Goal: Task Accomplishment & Management: Manage account settings

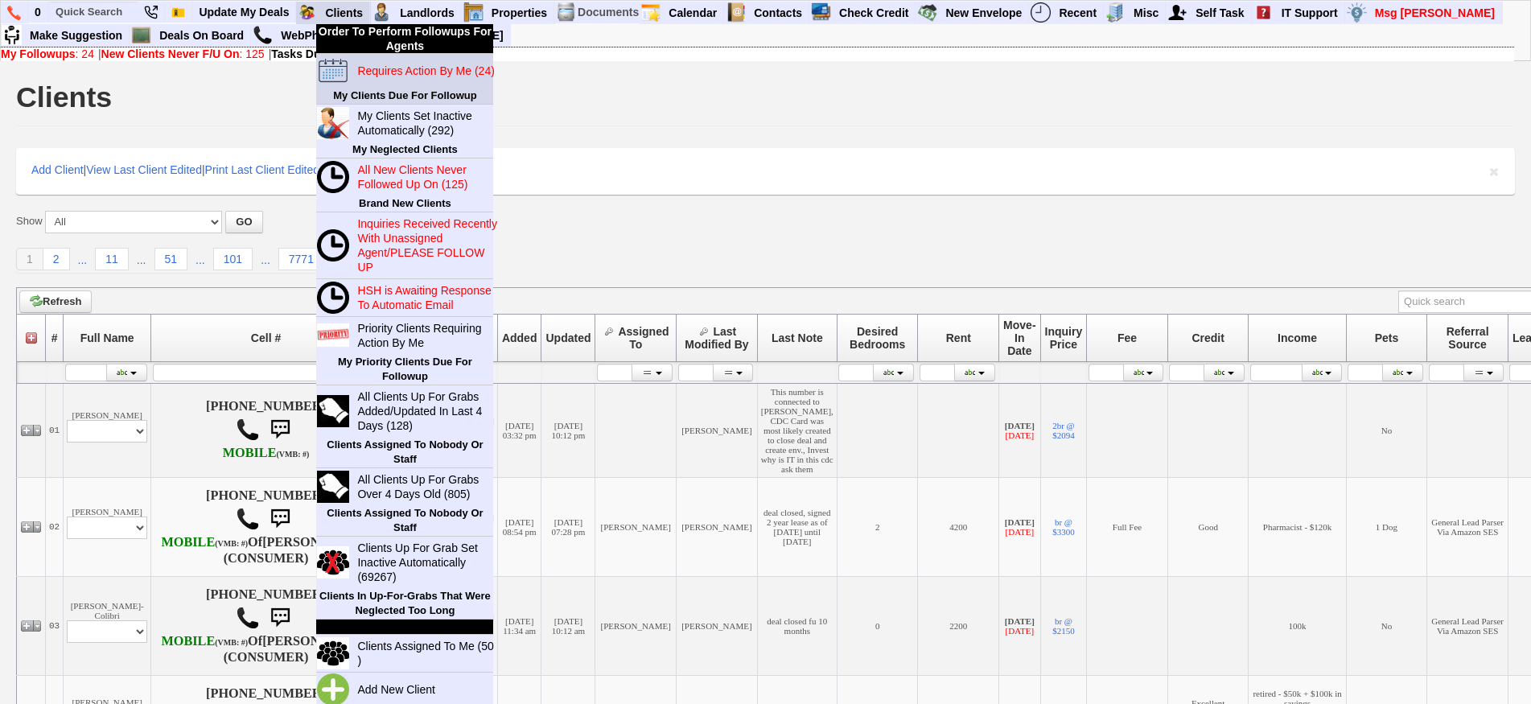
click at [367, 75] on blink "Requires Action By Me (24)" at bounding box center [425, 70] width 137 height 13
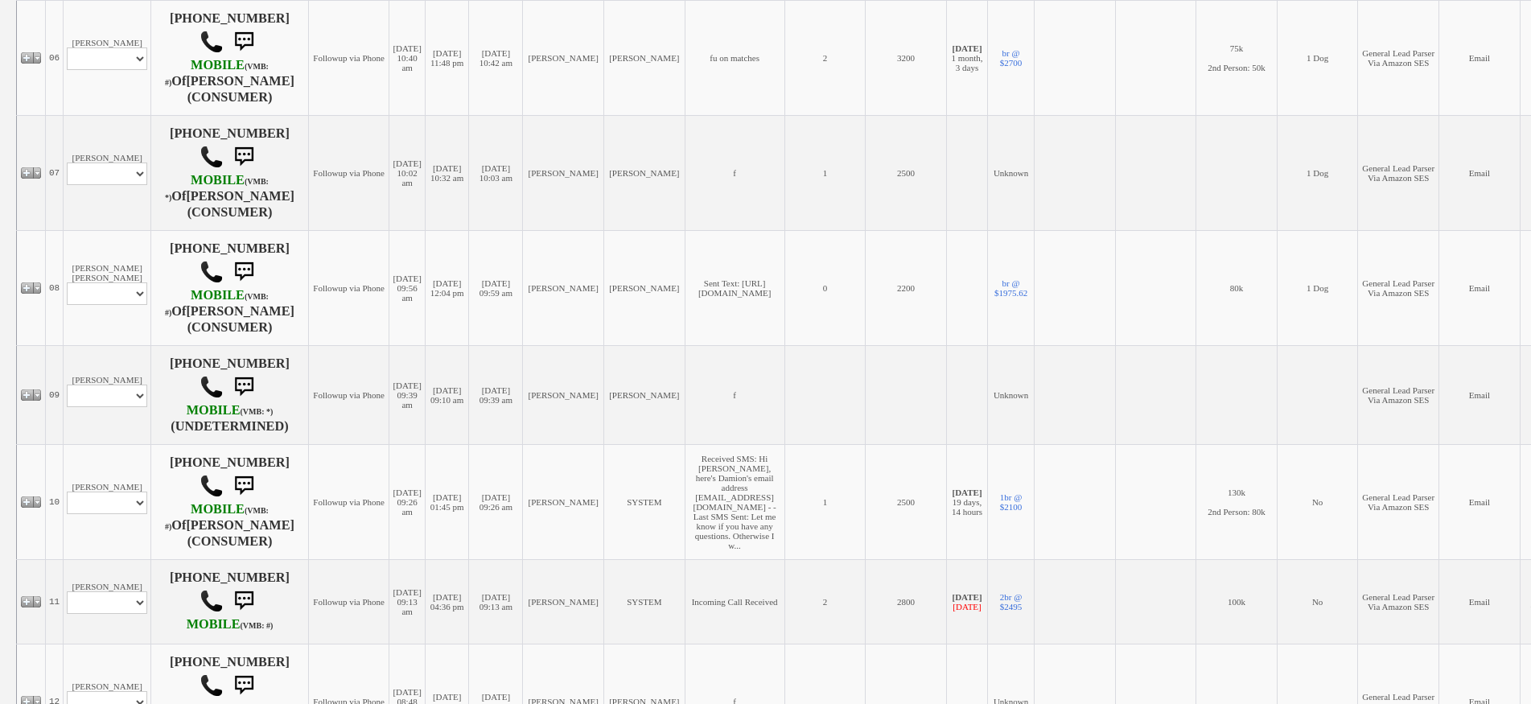
scroll to position [1046, 0]
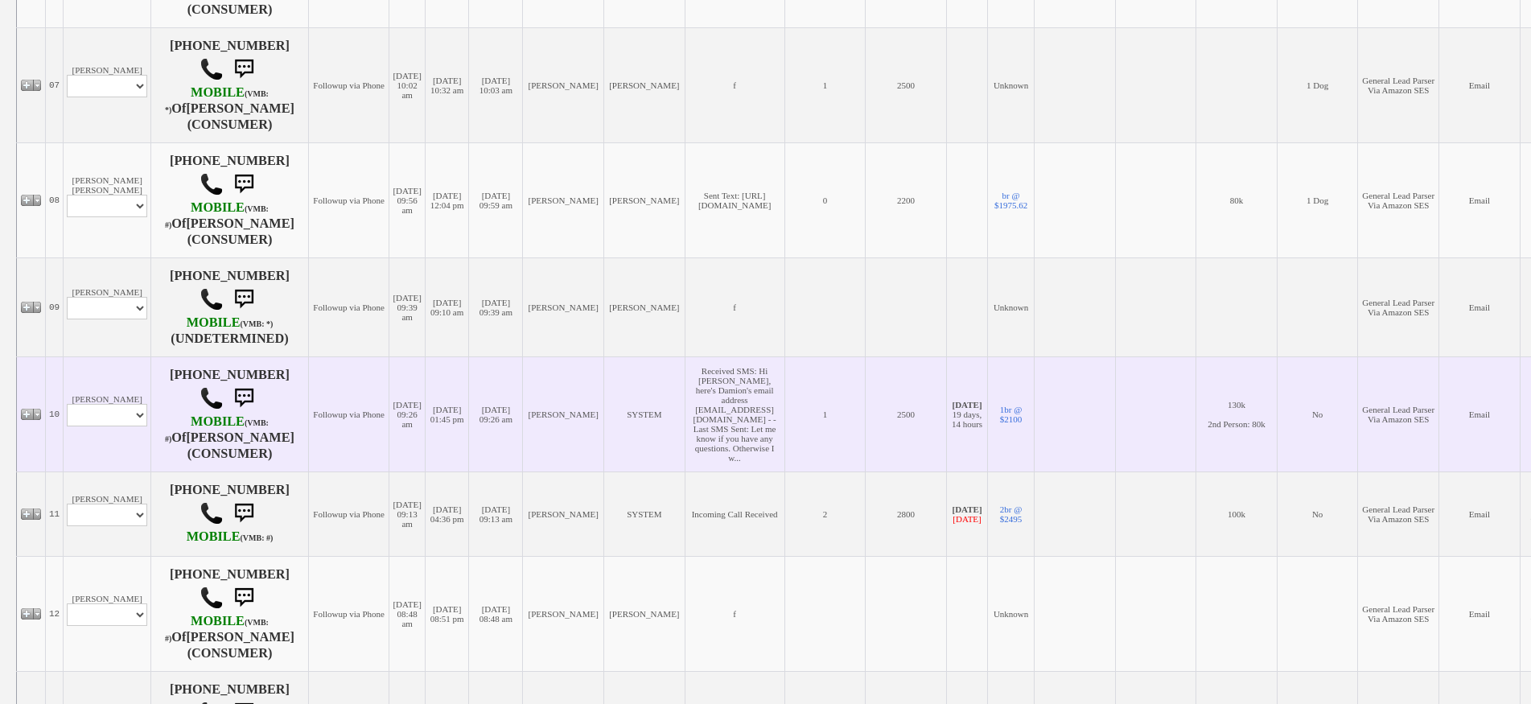
drag, startPoint x: 129, startPoint y: 426, endPoint x: 126, endPoint y: 416, distance: 10.2
click at [128, 426] on td "Zoya McCants Profile Edit Print Email Externally (Will Not Be Tracked In CRM) C…" at bounding box center [108, 413] width 88 height 115
click at [123, 415] on td "Zoya McCants Profile Edit Print Email Externally (Will Not Be Tracked In CRM) C…" at bounding box center [108, 413] width 88 height 115
click at [127, 404] on select "Profile Edit Print Email Externally (Will Not Be Tracked In CRM) Closed Deals" at bounding box center [107, 415] width 80 height 23
select select "ChangeURL,/crm/custom/edit_client_form.php?redirect=%2Fcrm%2Fclients.php&id=167…"
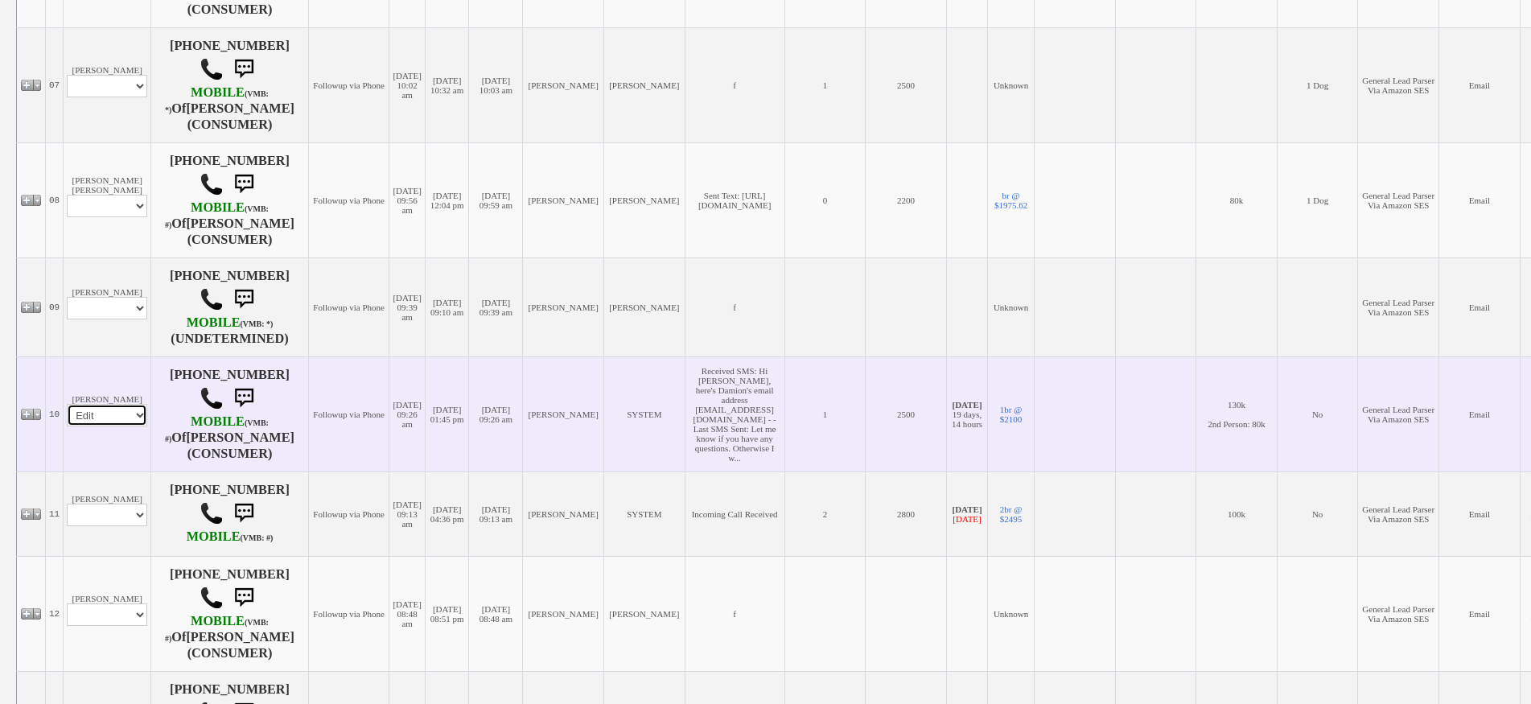
click at [67, 404] on select "Profile Edit Print Email Externally (Will Not Be Tracked In CRM) Closed Deals" at bounding box center [107, 415] width 80 height 23
select select
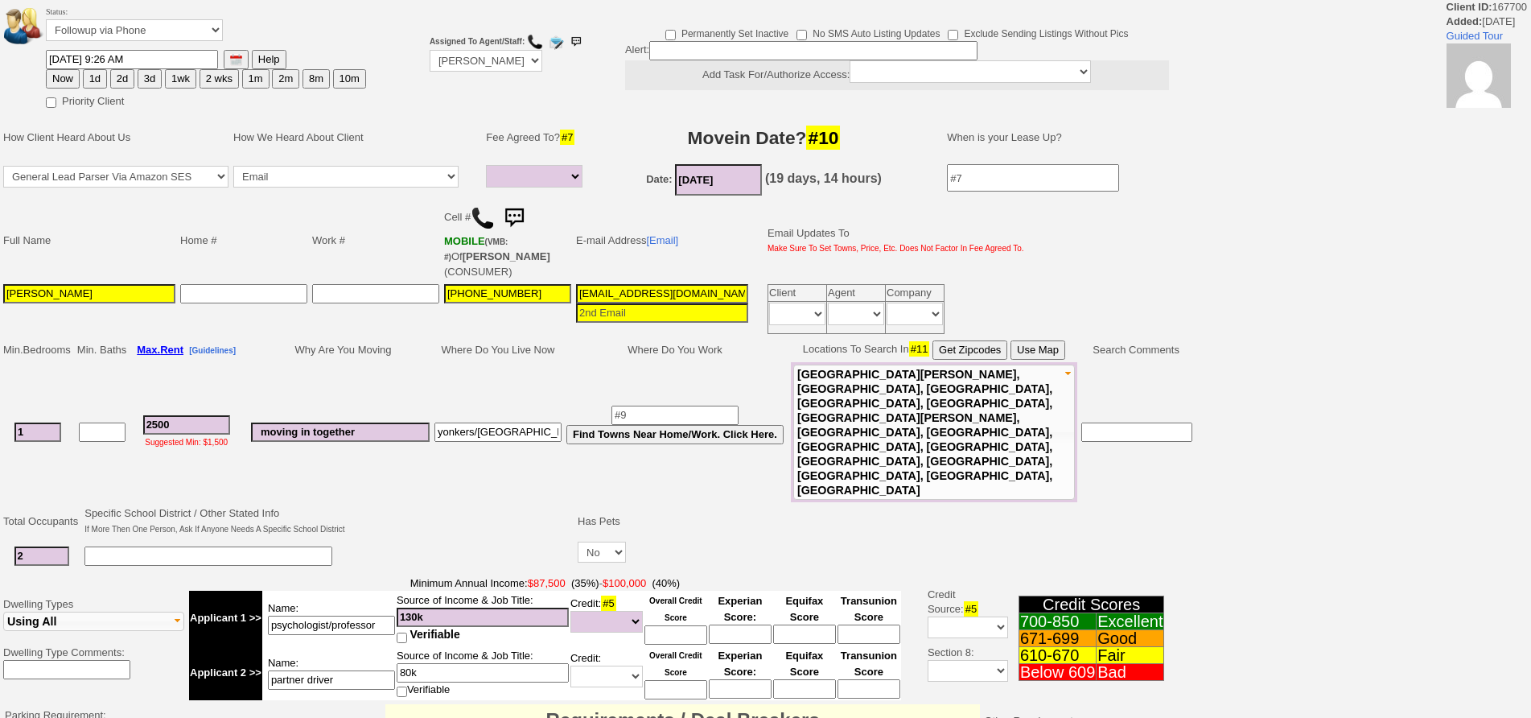
select select
click at [615, 284] on input "[EMAIL_ADDRESS][DOMAIN_NAME]" at bounding box center [662, 293] width 172 height 19
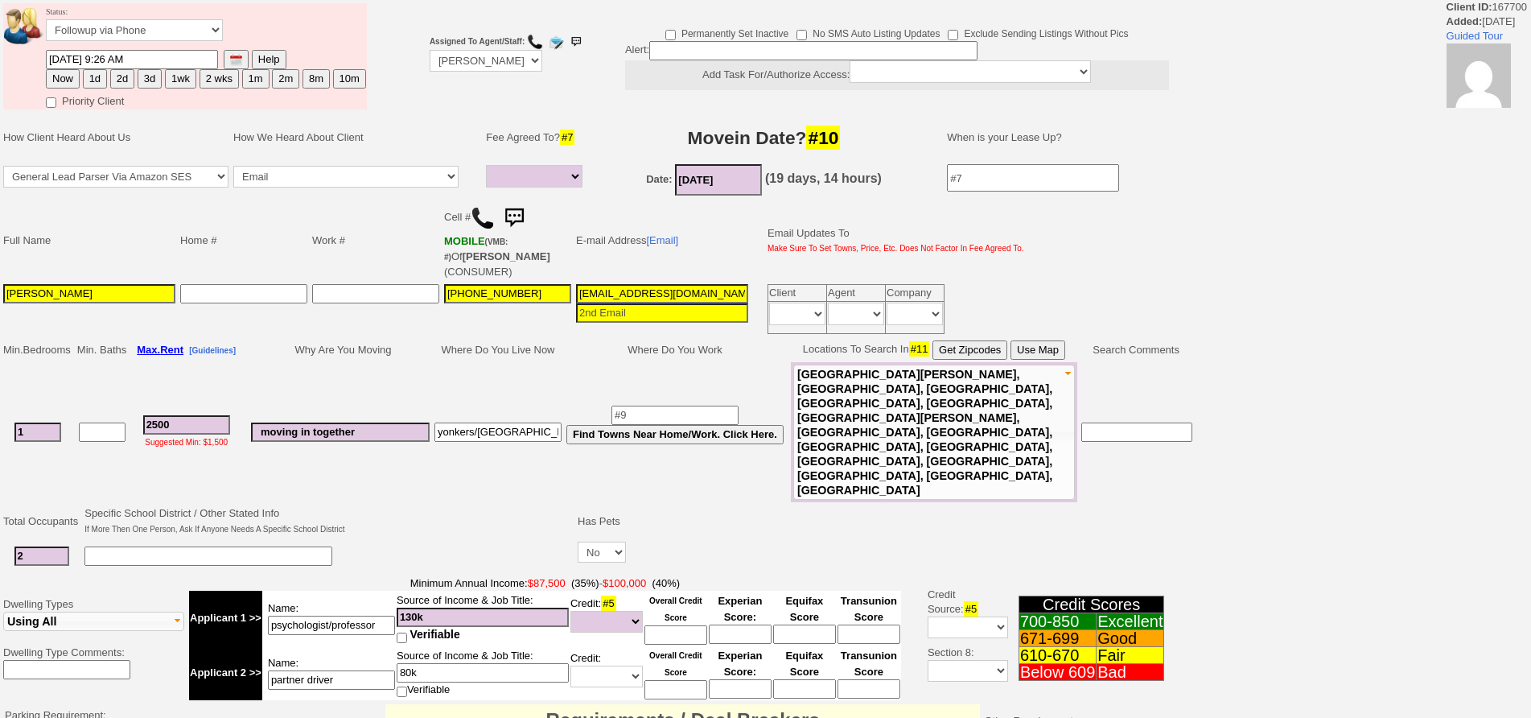
click at [615, 284] on input "[EMAIL_ADDRESS][DOMAIN_NAME]" at bounding box center [662, 293] width 172 height 19
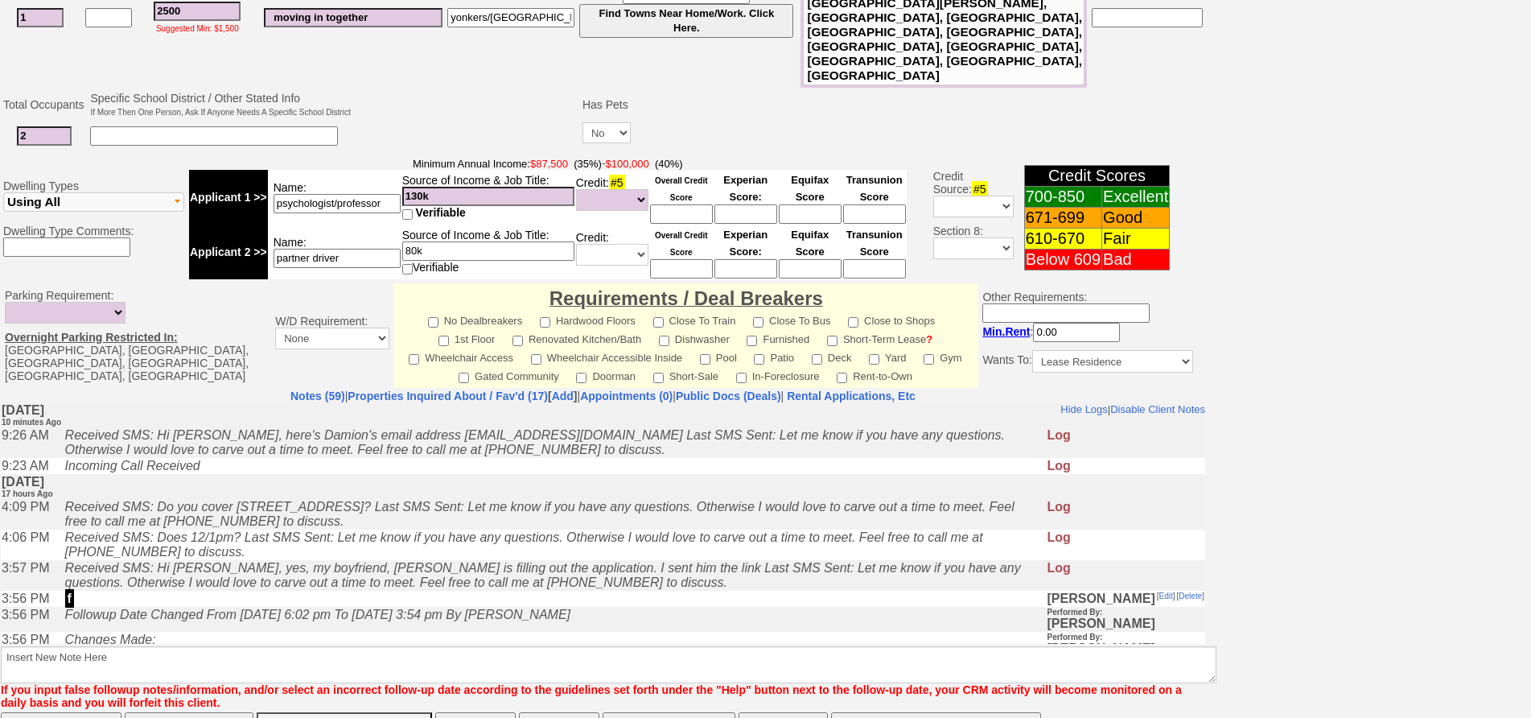
scroll to position [483, 0]
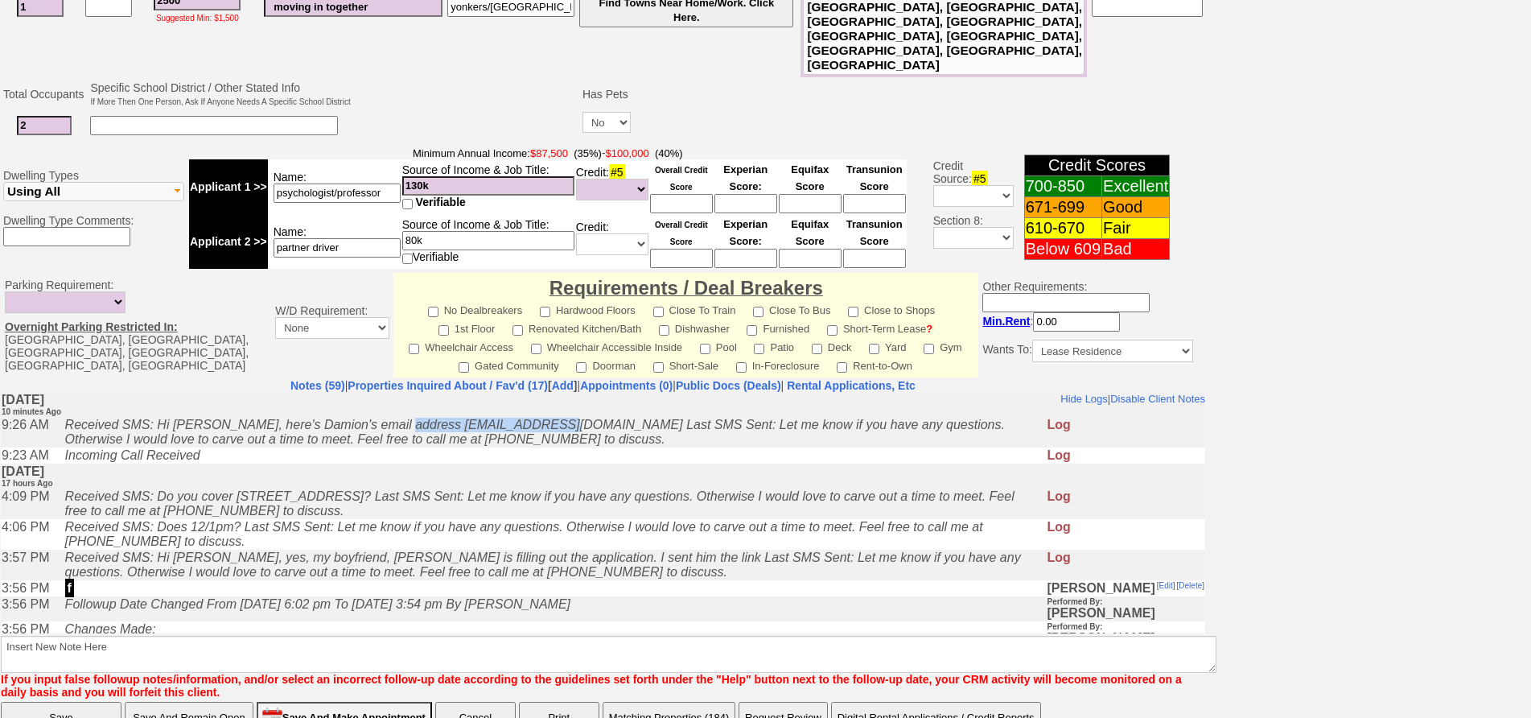
drag, startPoint x: 402, startPoint y: 422, endPoint x: 559, endPoint y: 430, distance: 157.1
click at [559, 430] on icon "Received SMS: Hi Jorge, here's Damion's email address D.simpson1448@gmail.com L…" at bounding box center [535, 431] width 940 height 28
copy icon "D.simpson1448@gmail.com"
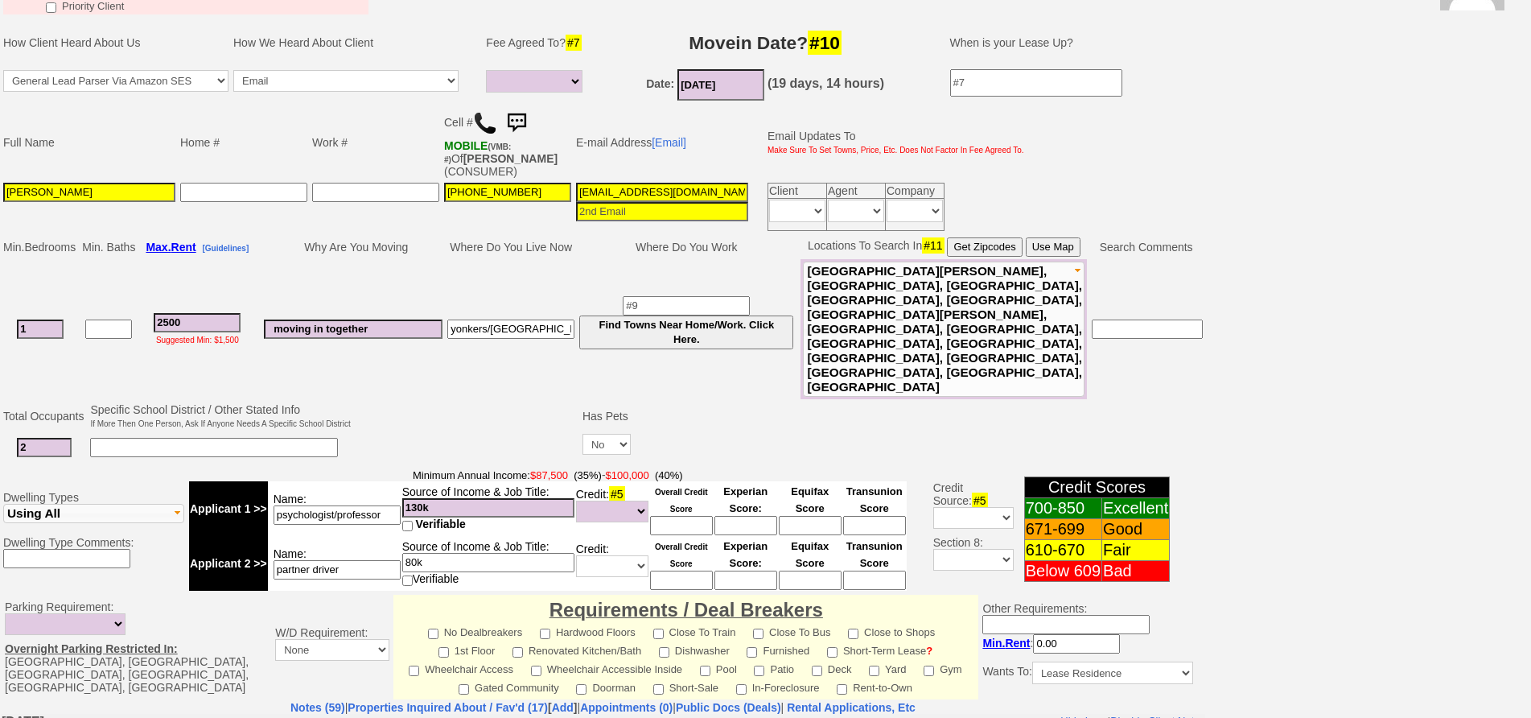
click at [163, 192] on input "Zoya McCants" at bounding box center [89, 192] width 172 height 19
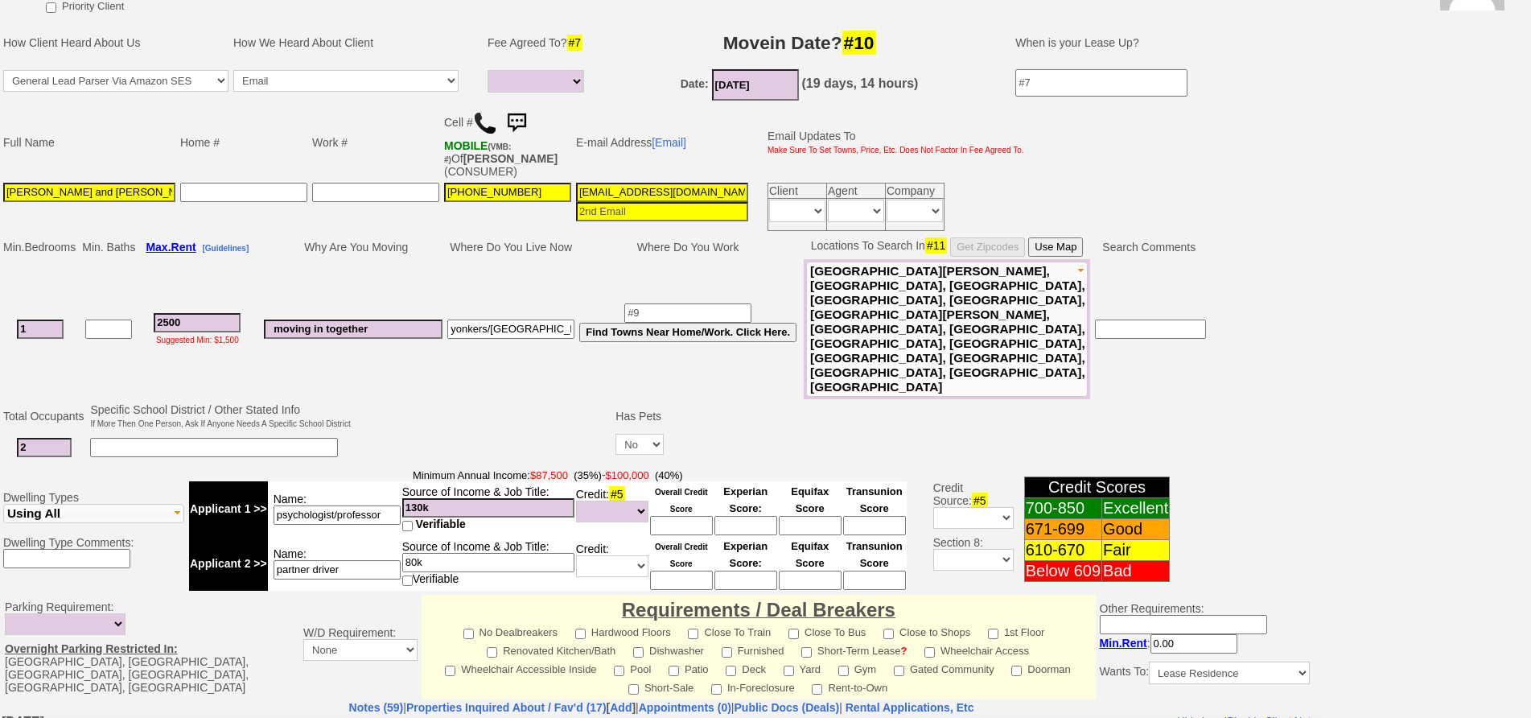
scroll to position [480, 0]
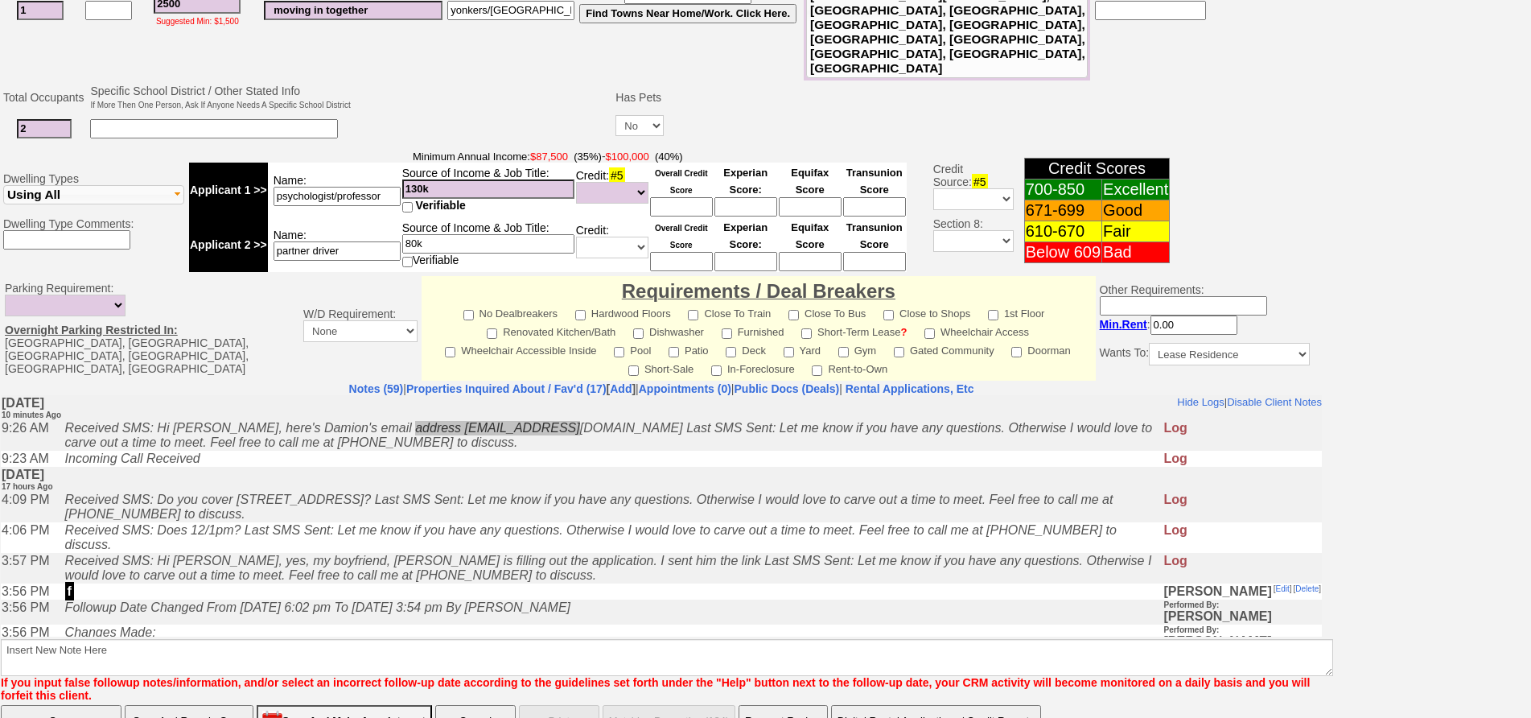
type input "Zoya McCants and Damon Wilson"
click at [224, 705] on input "Save And Remain Open" at bounding box center [189, 721] width 129 height 32
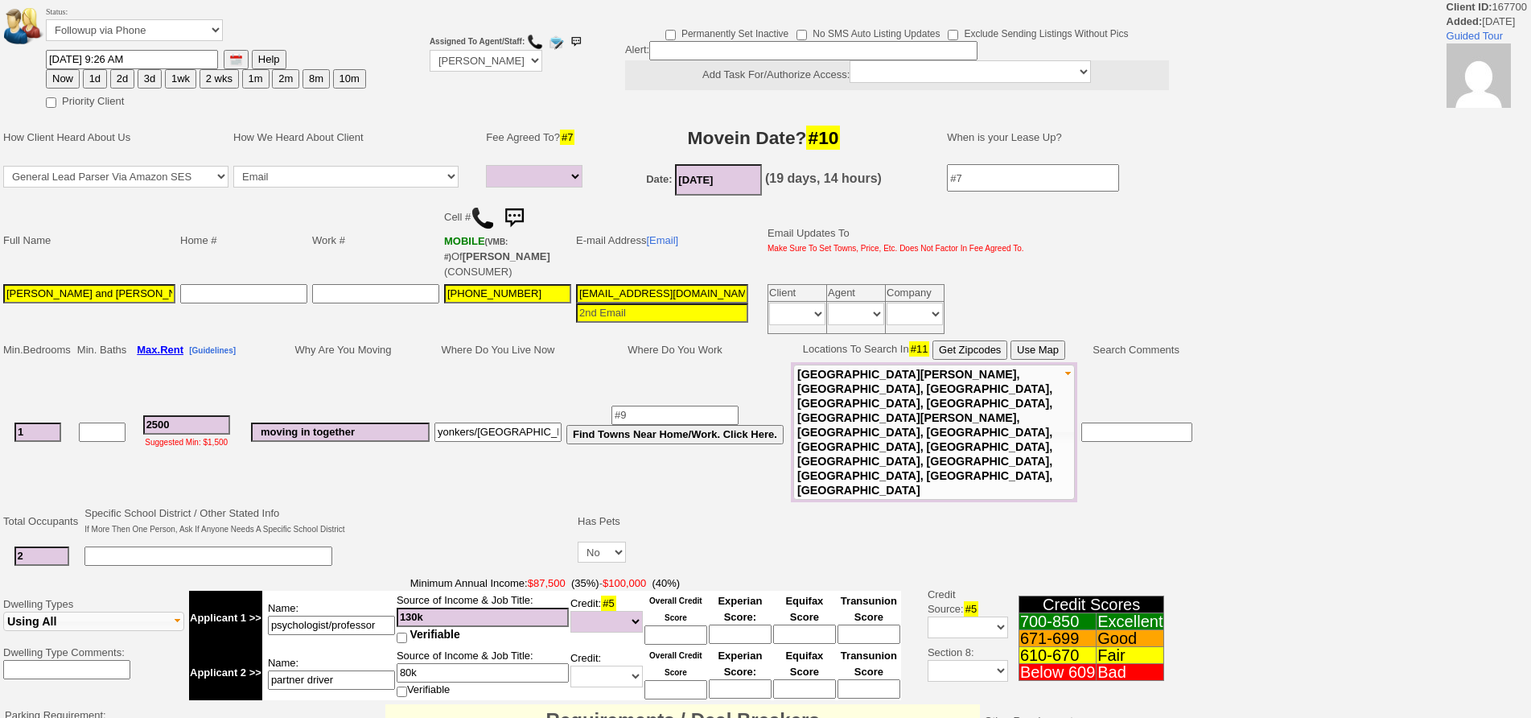
select select
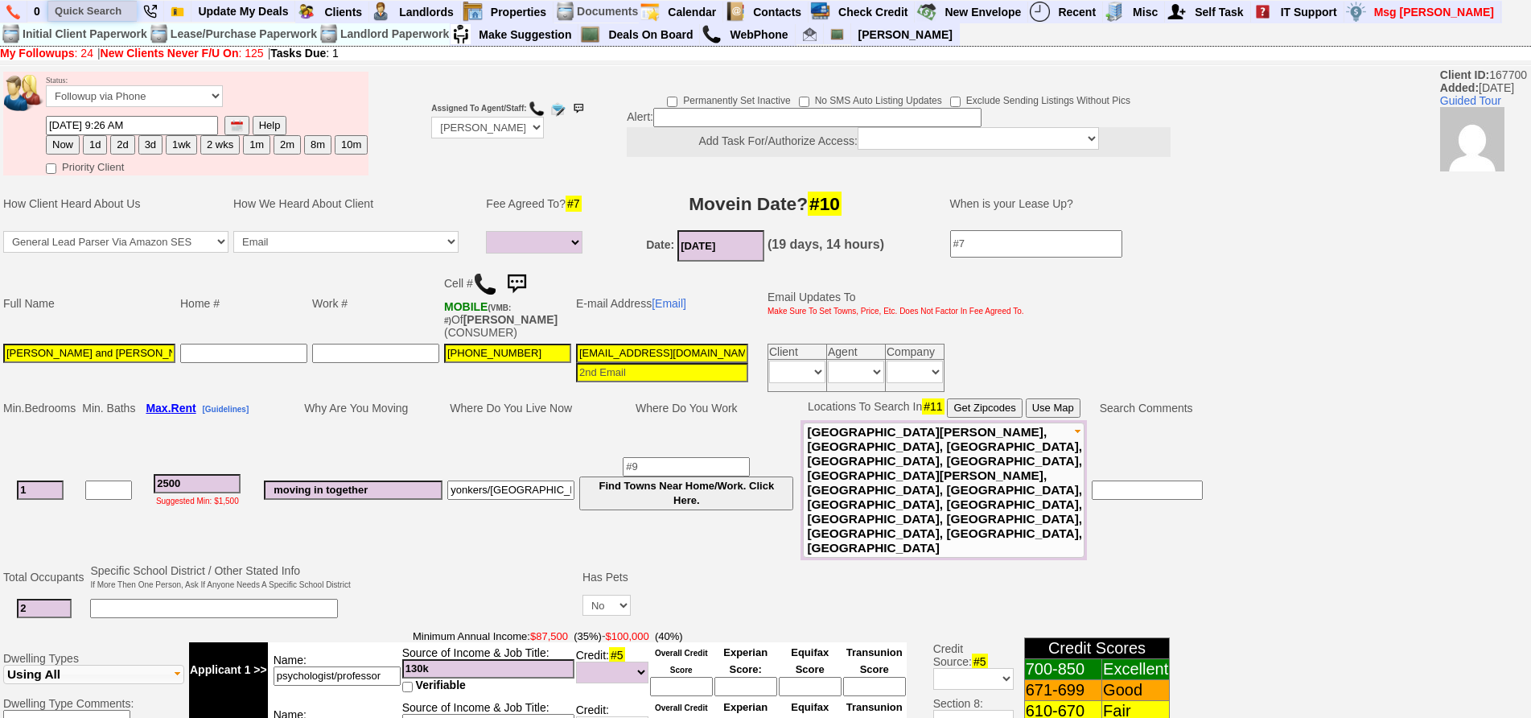
click at [76, 14] on input "text" at bounding box center [92, 11] width 89 height 20
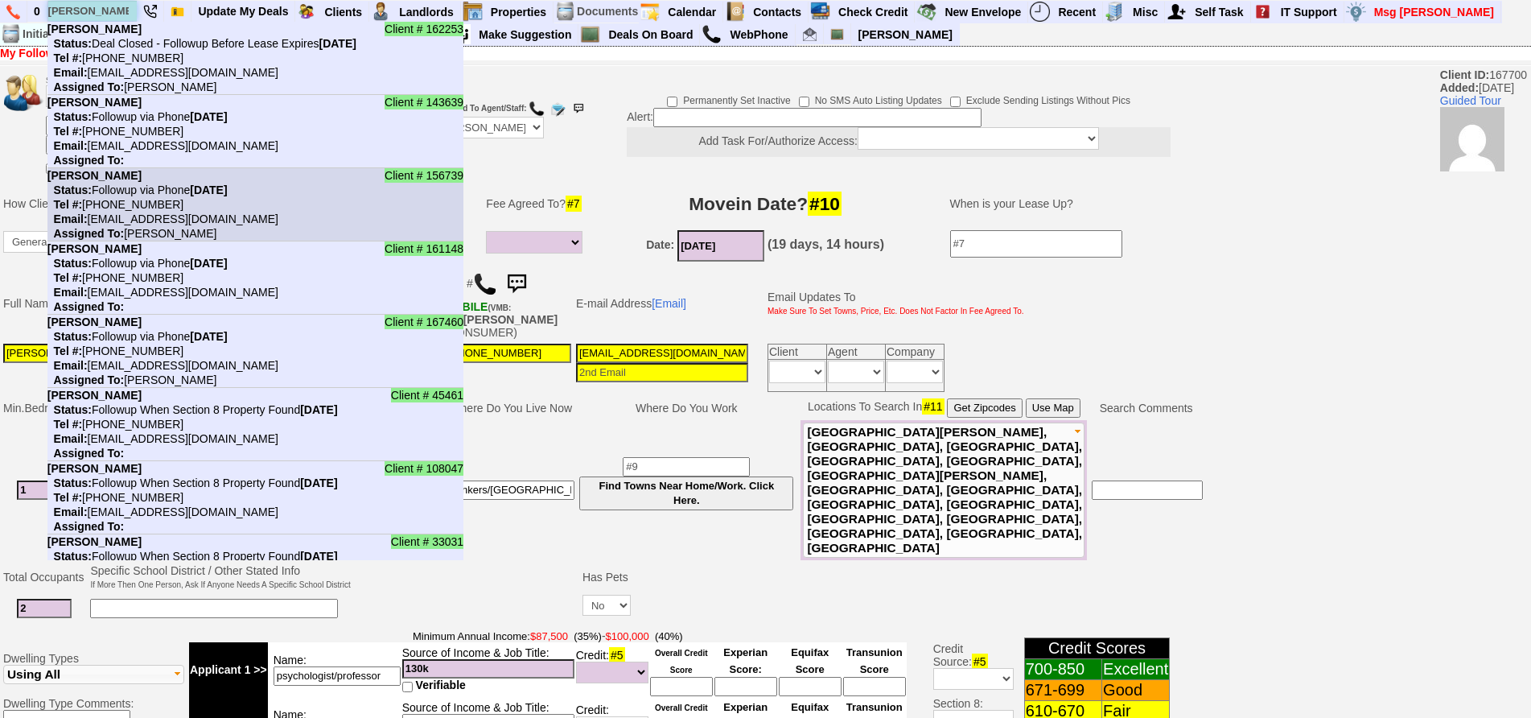
type input "emma"
click at [169, 198] on li "Client # 156739 Emma Marshall Status: Followup via Phone Thursday, September 11…" at bounding box center [255, 204] width 416 height 73
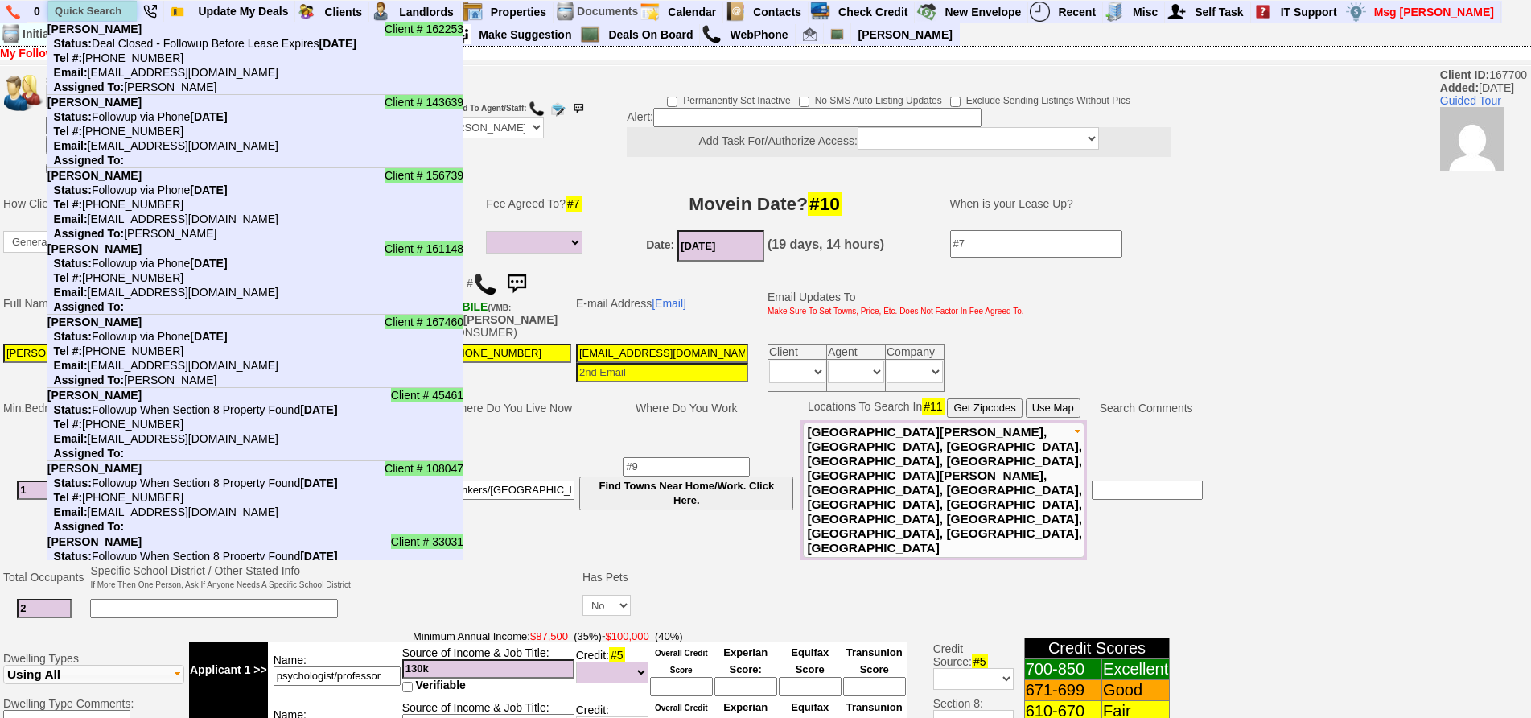
click at [123, 16] on input "text" at bounding box center [92, 11] width 89 height 20
paste input "347) 847-2437"
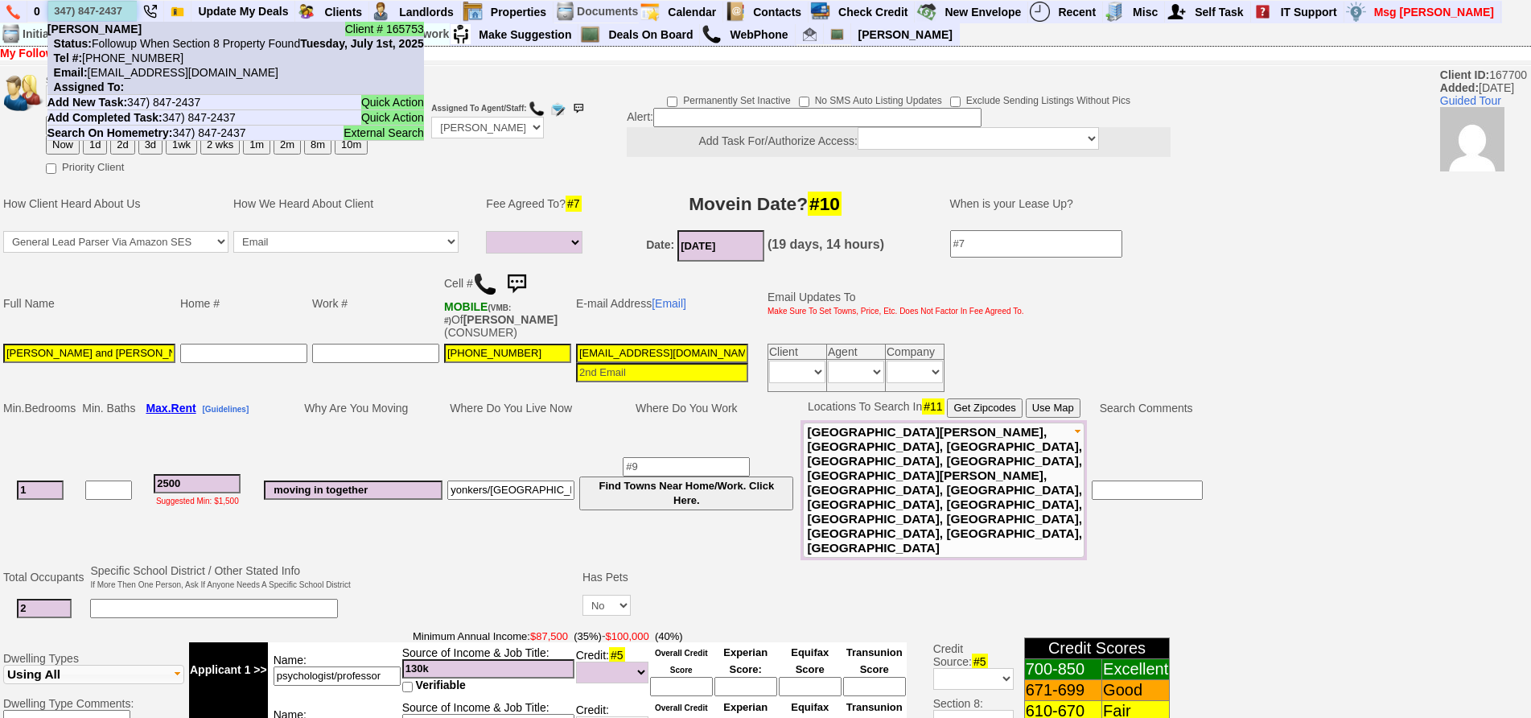
type input "347) 847-2437"
click at [132, 44] on nobr "Status: Followup When Section 8 Property Found Tuesday, July 1st, 2025" at bounding box center [235, 43] width 377 height 13
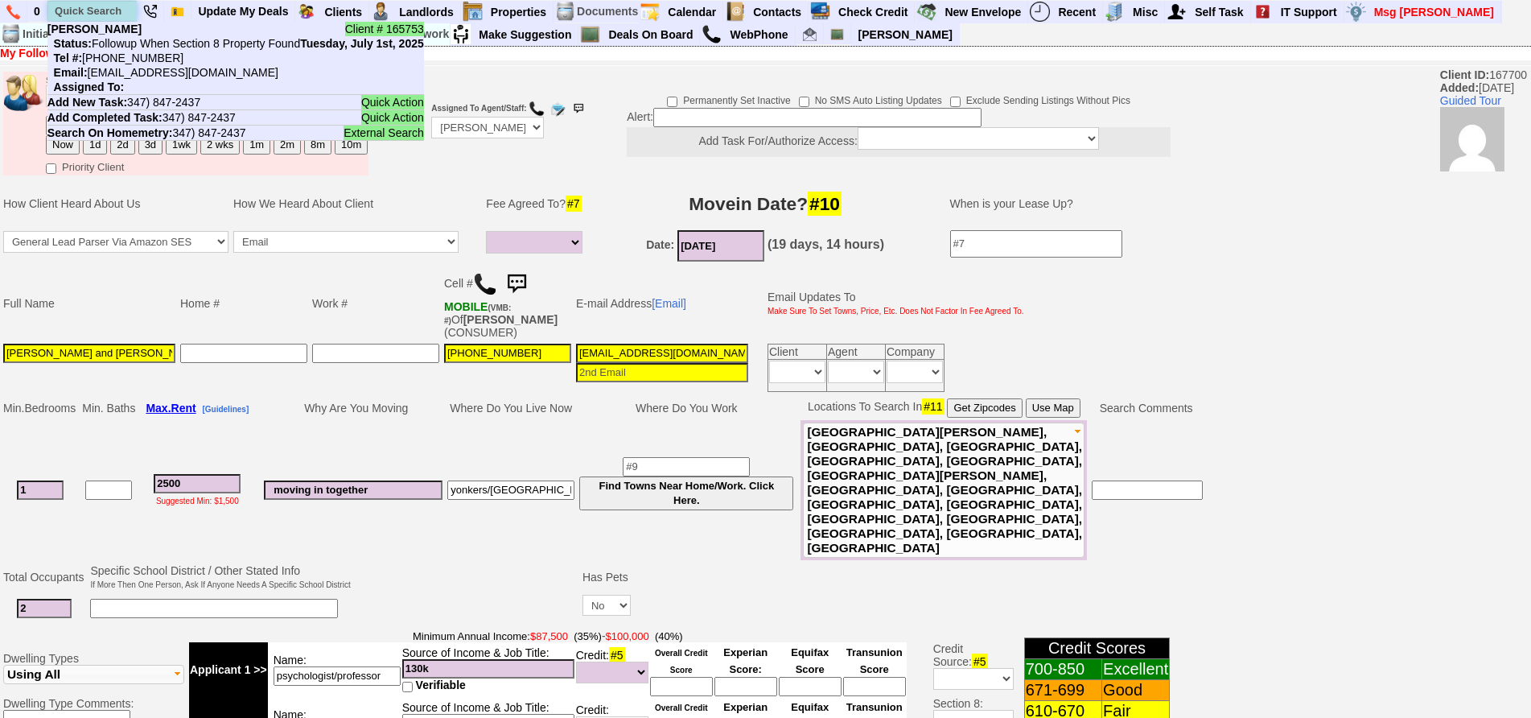
click at [120, 11] on input "text" at bounding box center [92, 11] width 89 height 20
paste input "646-235-8385"
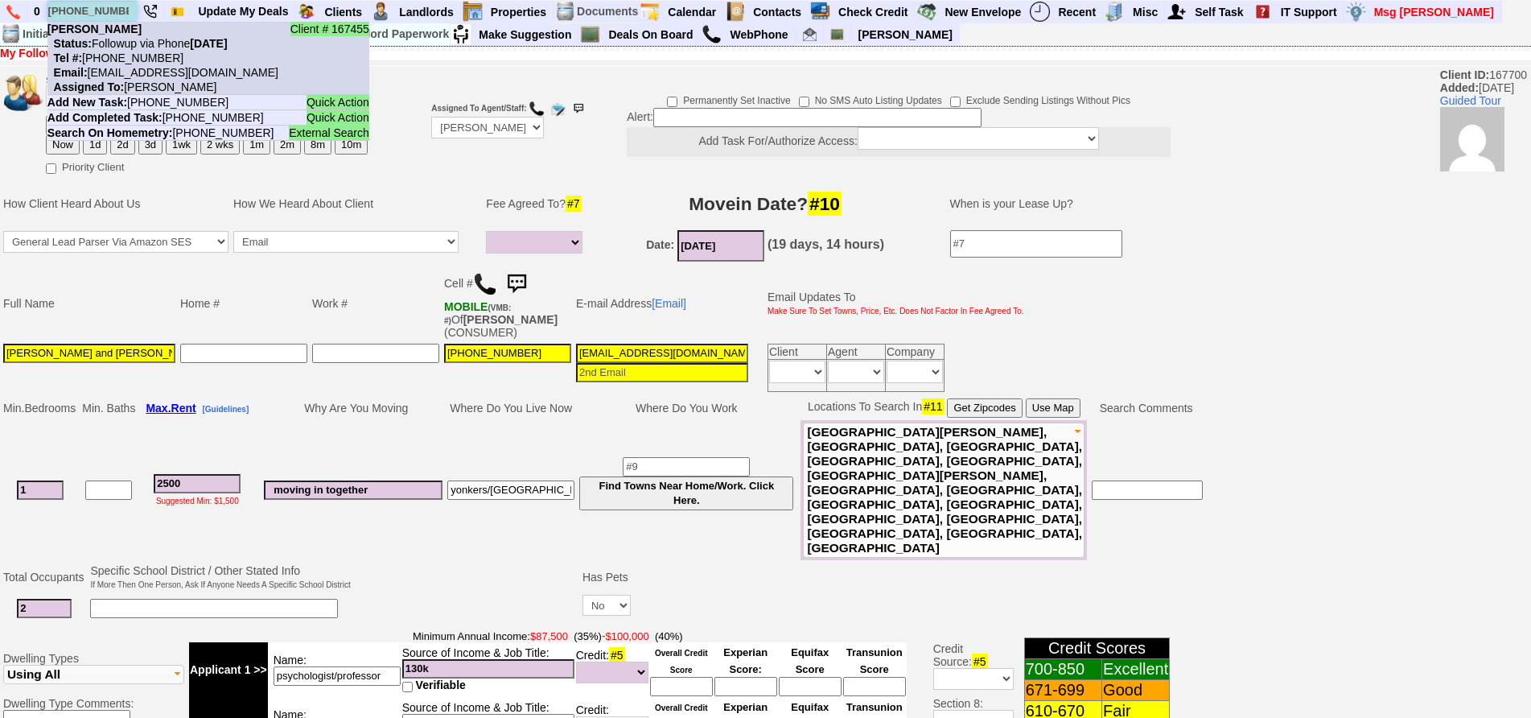
type input "646-235-8385"
click at [135, 41] on nobr "Status: Followup via Phone Thursday, September 11th, 2025" at bounding box center [137, 43] width 180 height 13
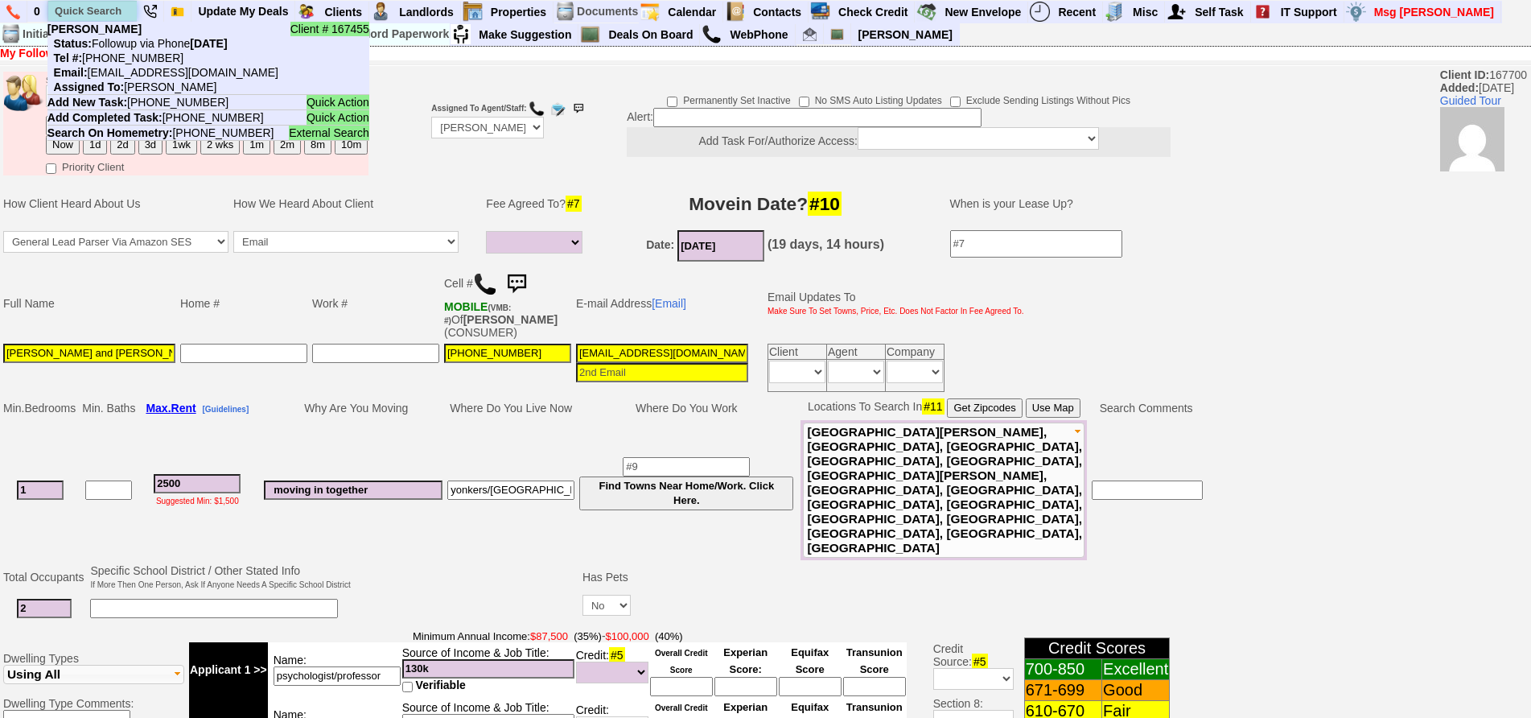
click at [97, 6] on input "text" at bounding box center [92, 11] width 89 height 20
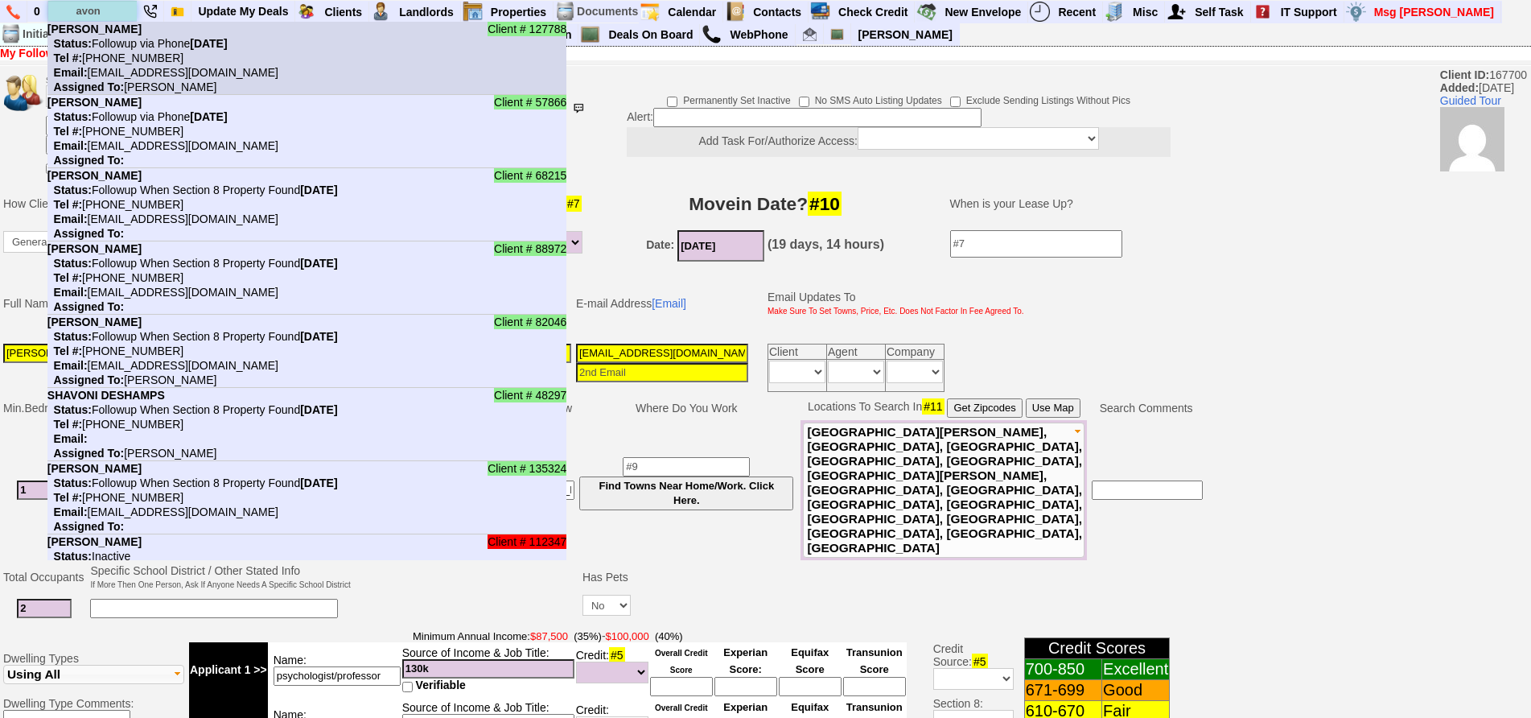
type input "avon"
click at [126, 38] on nobr "Status: Followup via Phone Thursday, September 11th, 2025" at bounding box center [137, 43] width 180 height 13
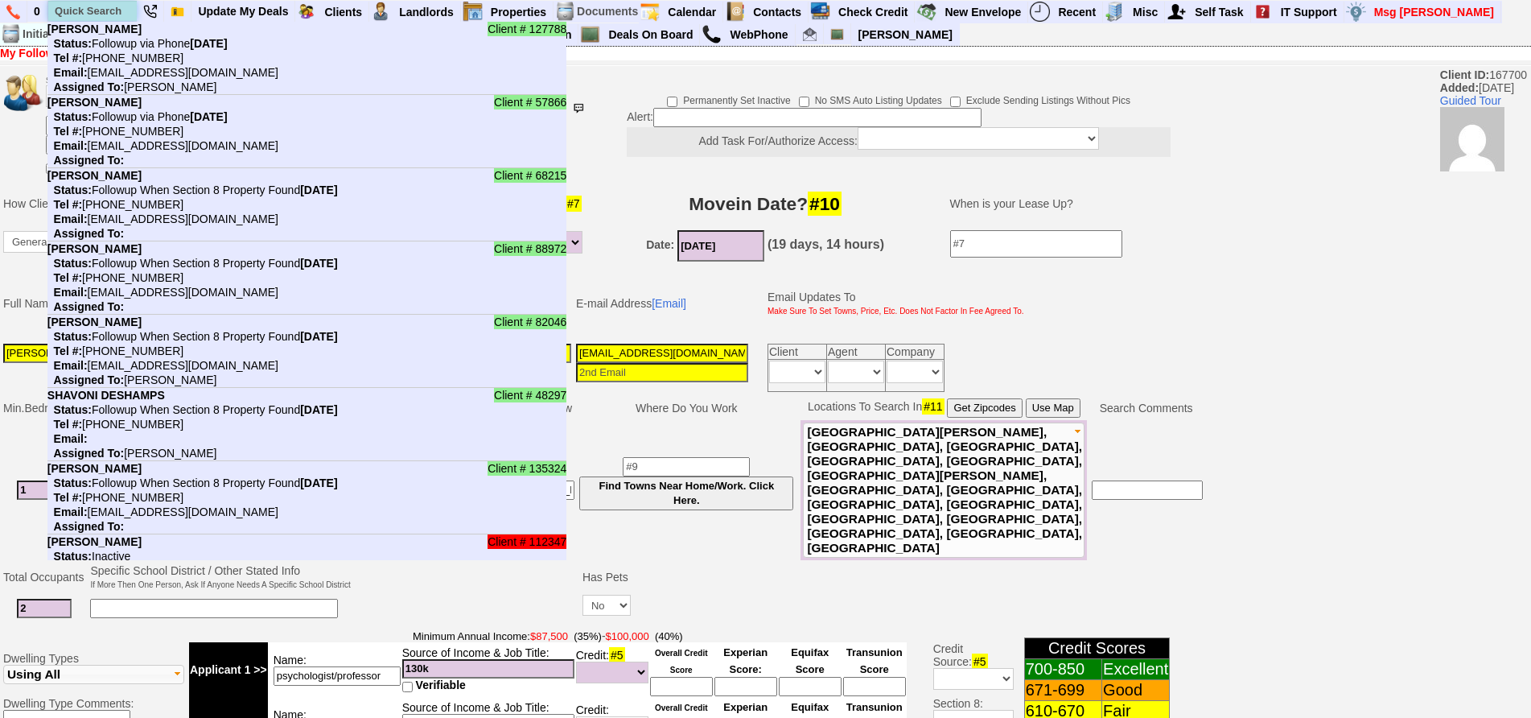
click at [97, 14] on input "text" at bounding box center [92, 11] width 89 height 20
paste input "917)405-6367"
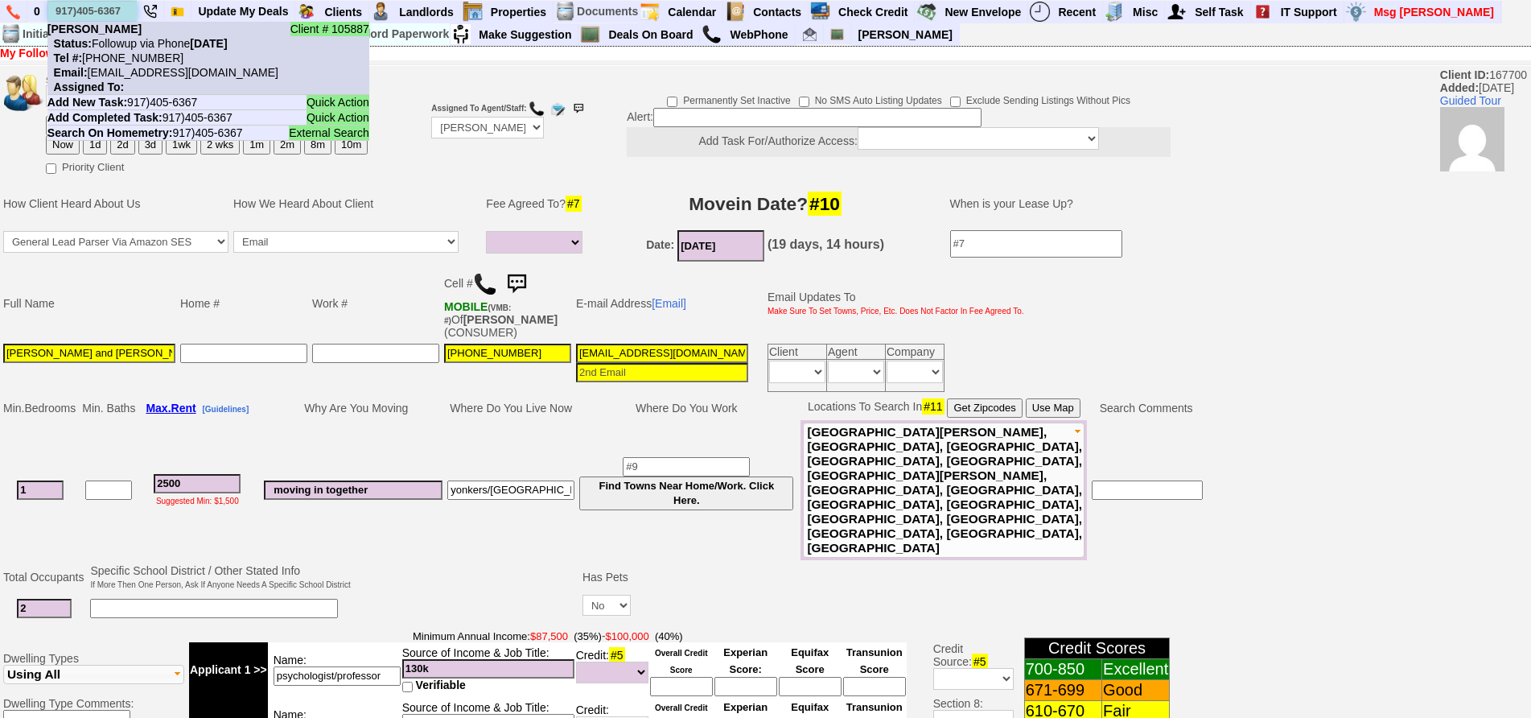
type input "917)405-6367"
click at [123, 35] on b "Stephanie urzua" at bounding box center [94, 29] width 94 height 13
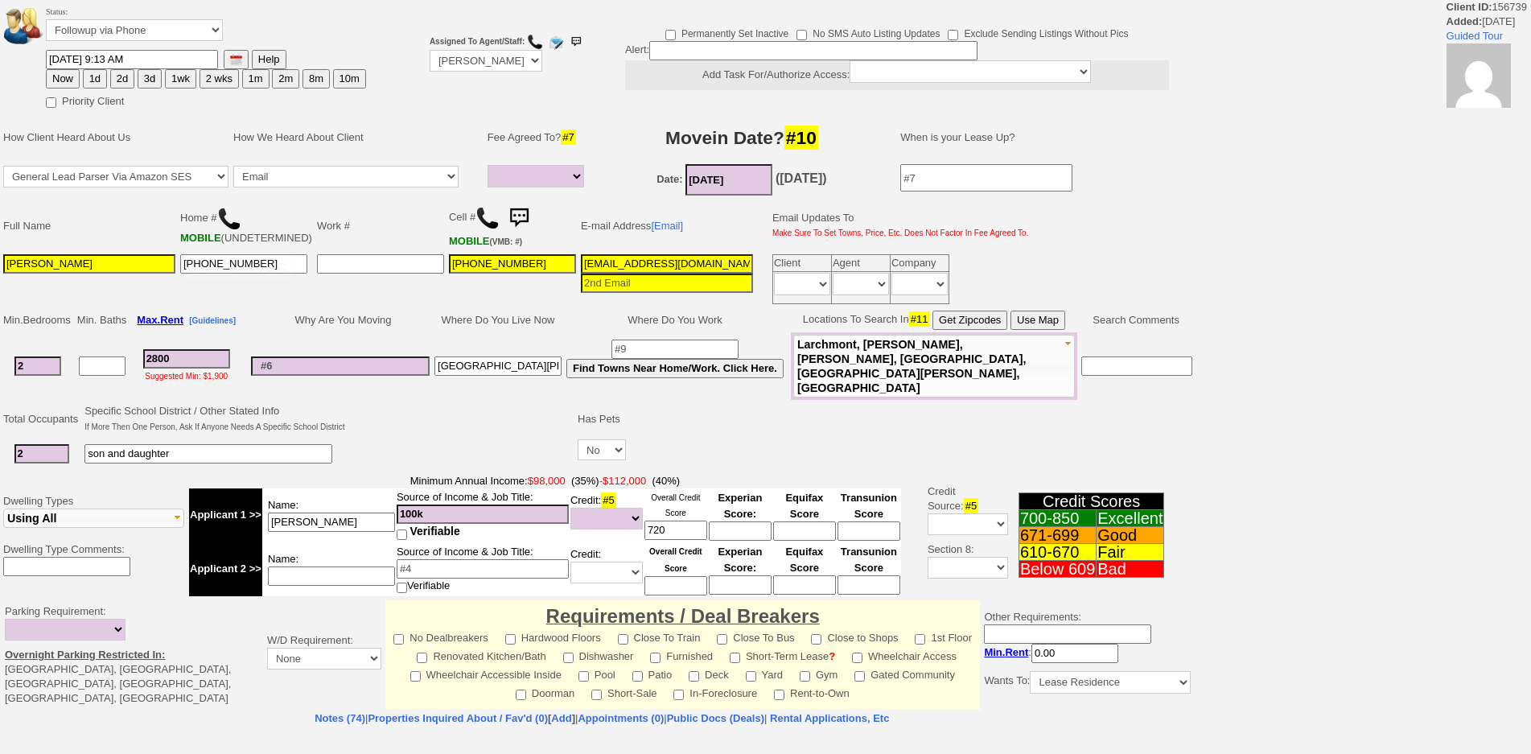
select select
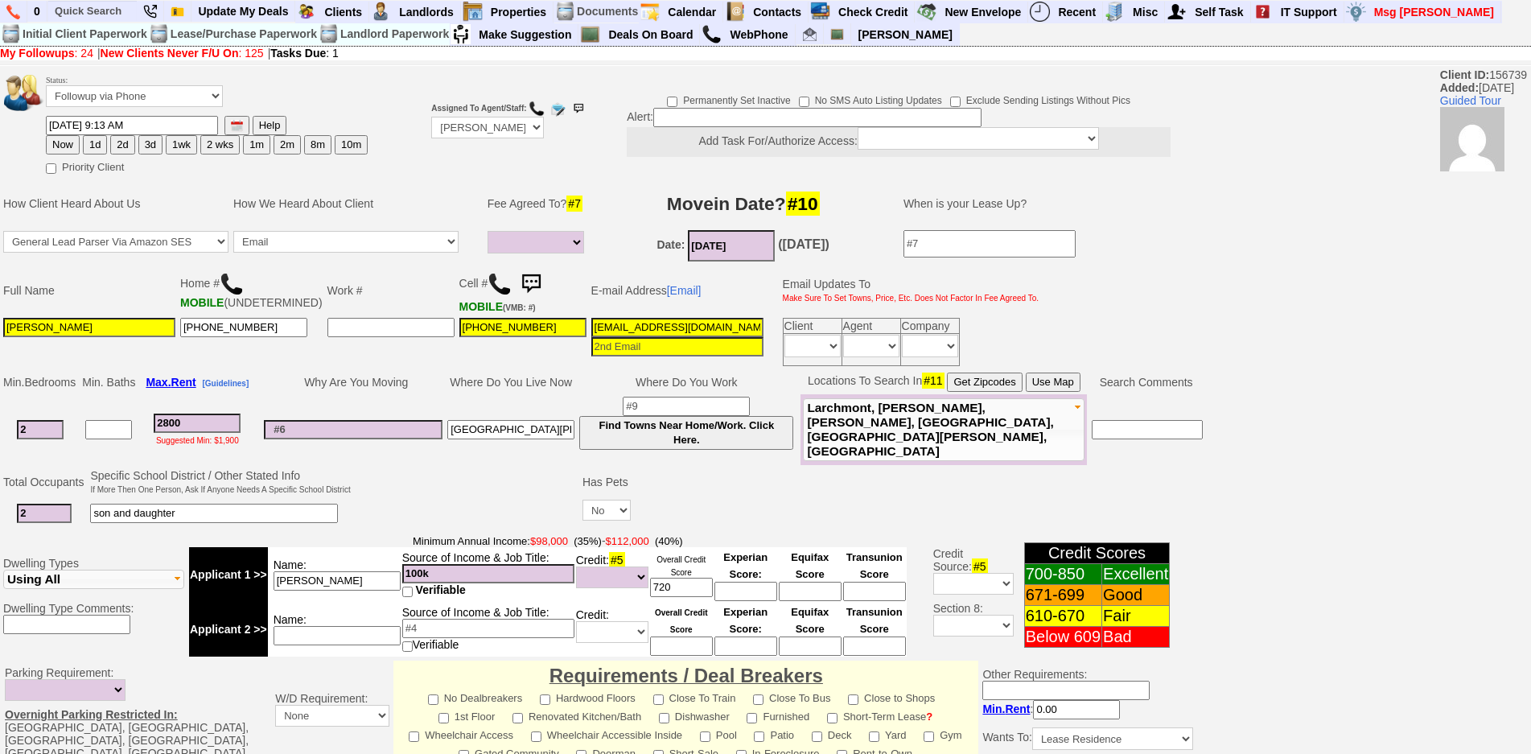
click at [488, 290] on img at bounding box center [500, 284] width 24 height 24
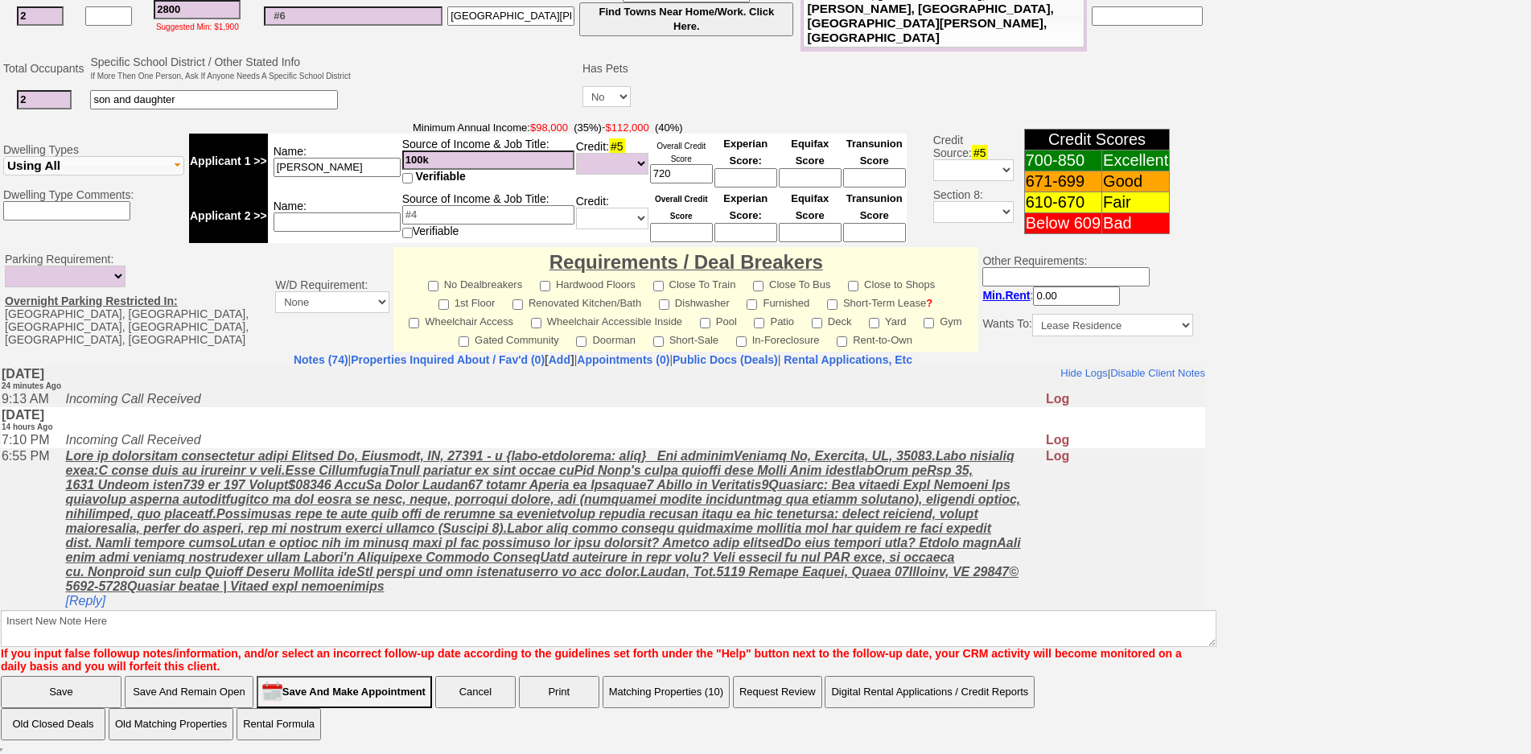
scroll to position [161, 0]
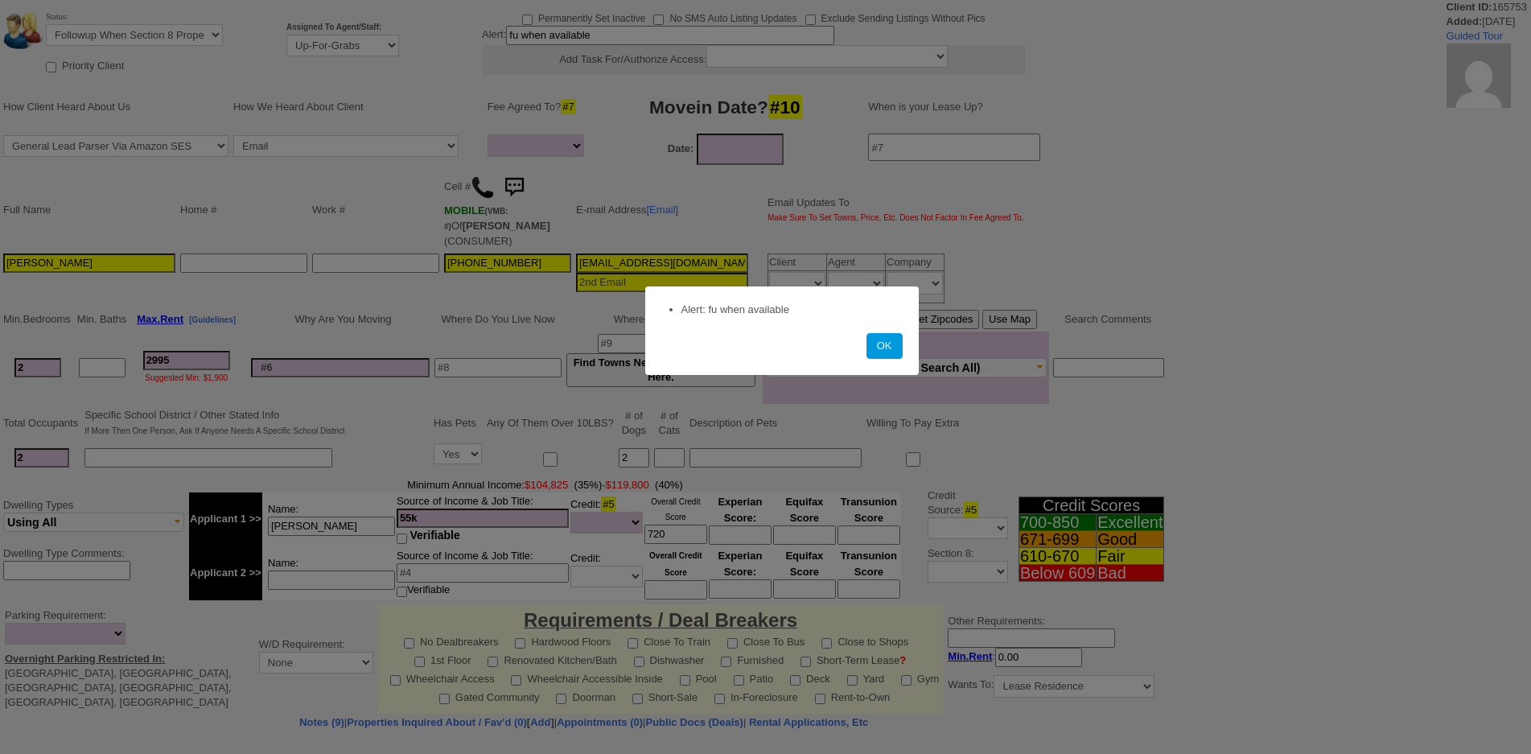
select select
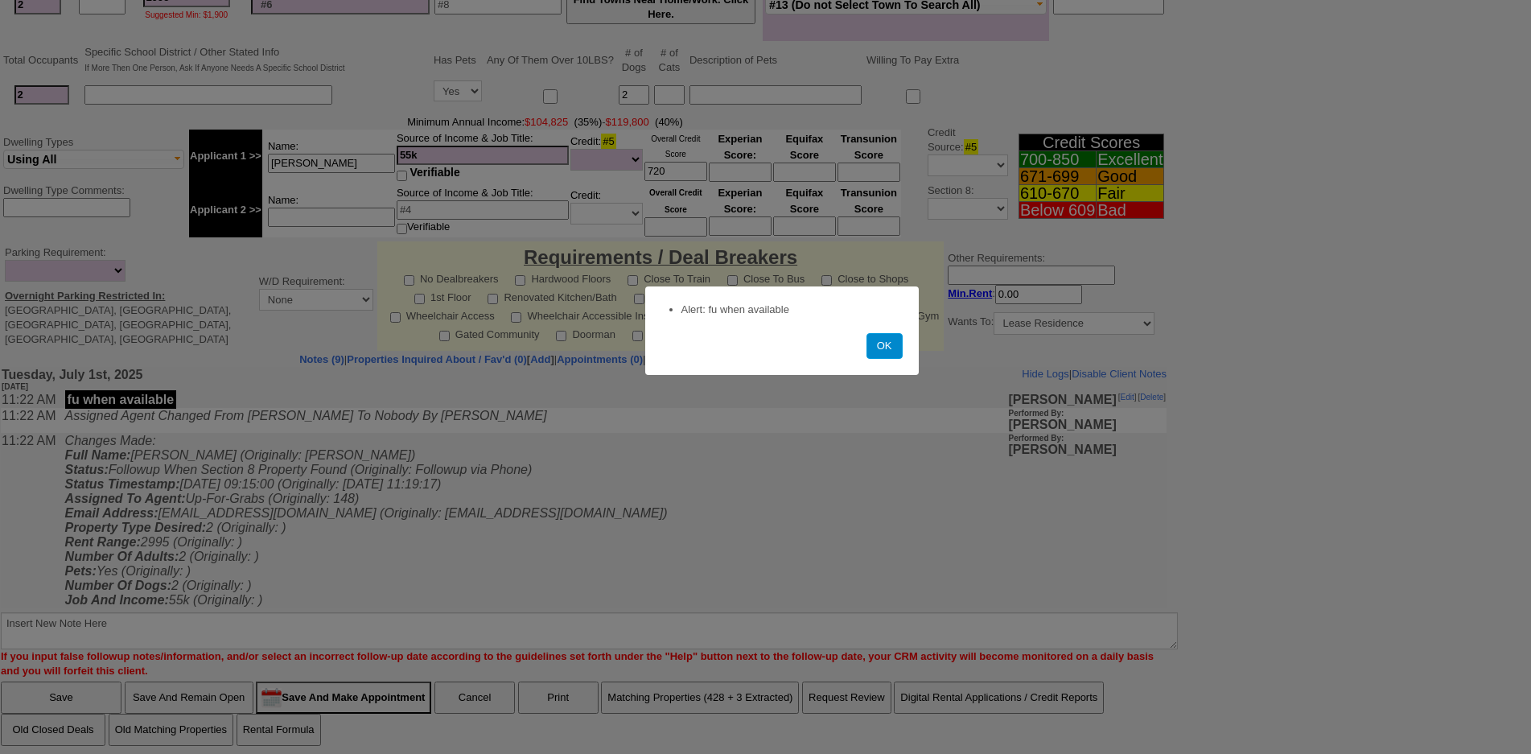
drag, startPoint x: 886, startPoint y: 353, endPoint x: 875, endPoint y: 345, distance: 13.2
click at [885, 353] on button "OK" at bounding box center [885, 346] width 36 height 26
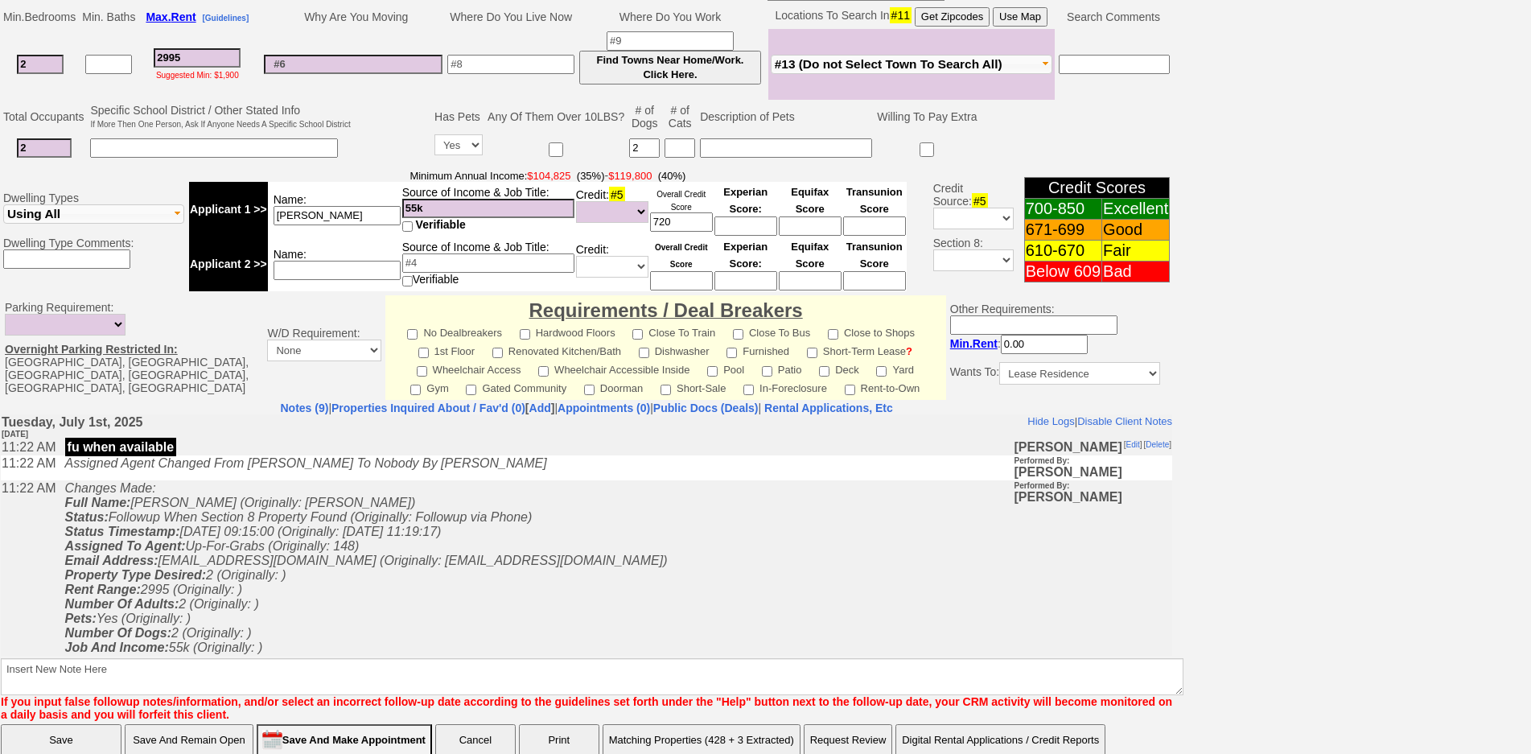
scroll to position [412, 0]
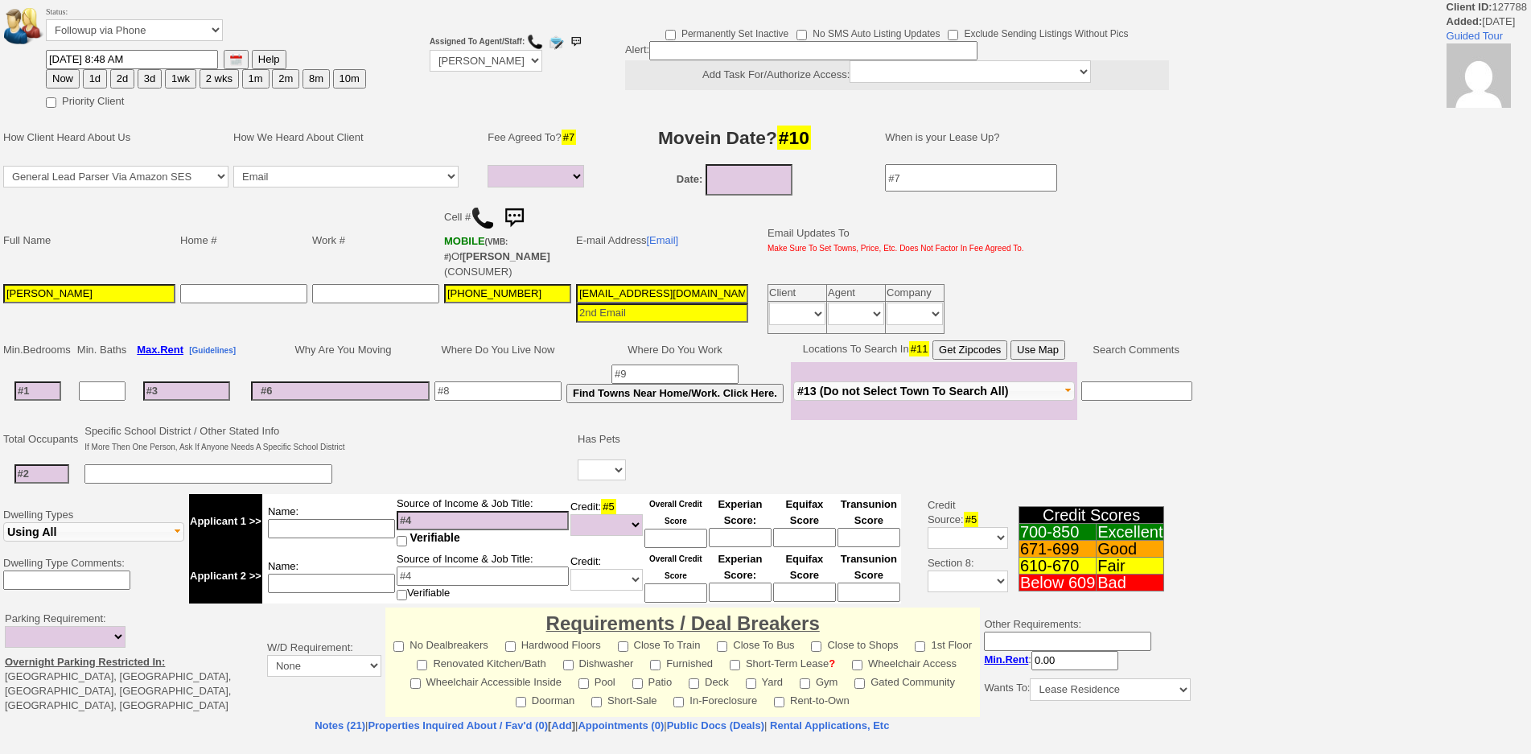
select select
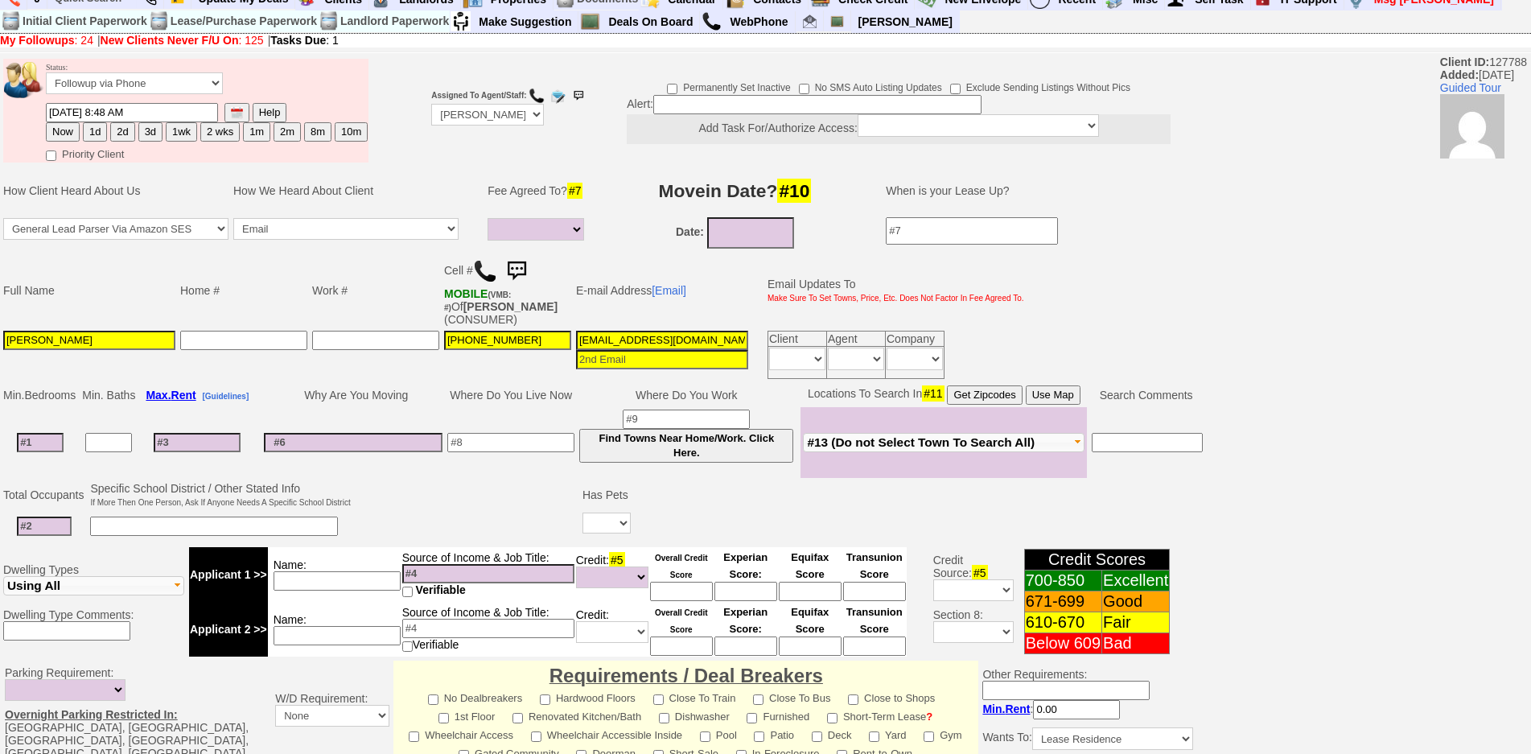
scroll to position [7, 0]
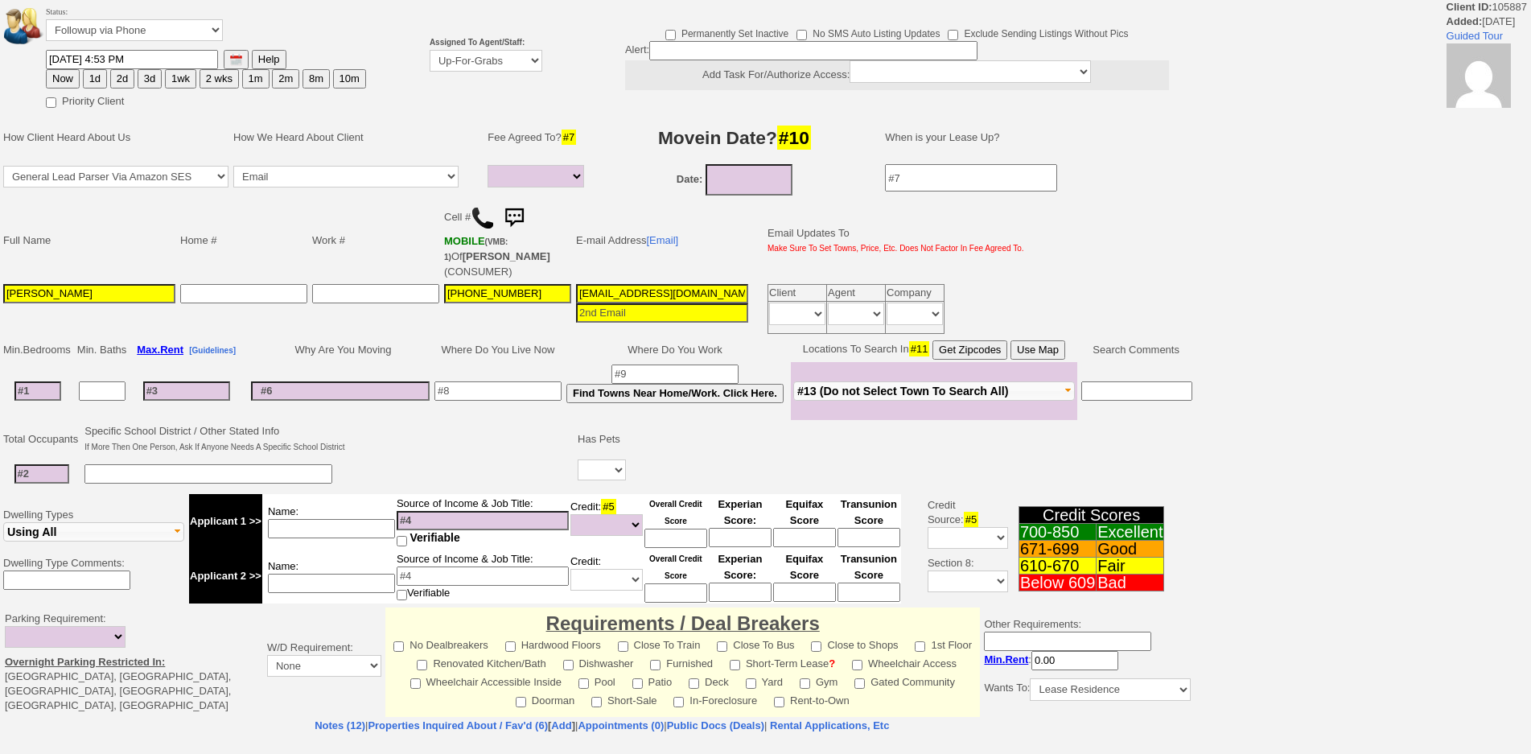
select select
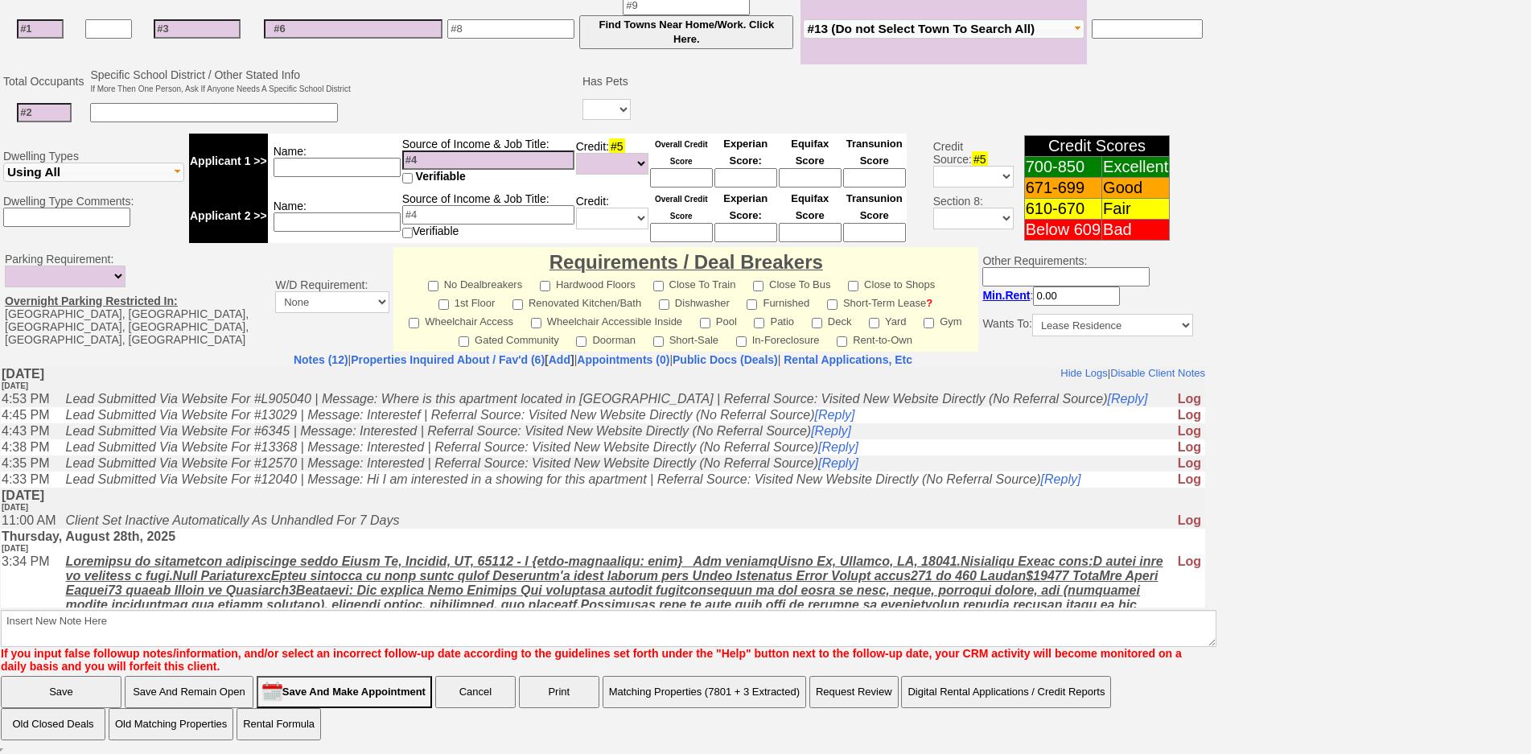
scroll to position [427, 0]
